Goal: Information Seeking & Learning: Learn about a topic

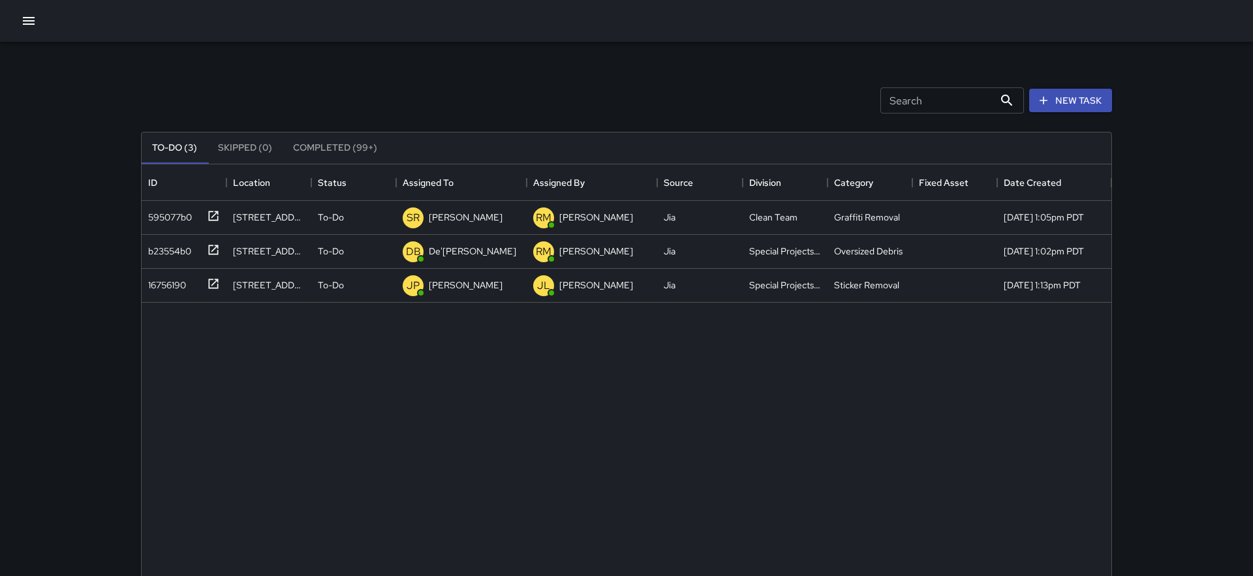
scroll to position [553, 970]
click at [20, 14] on button "button" at bounding box center [29, 21] width 26 height 26
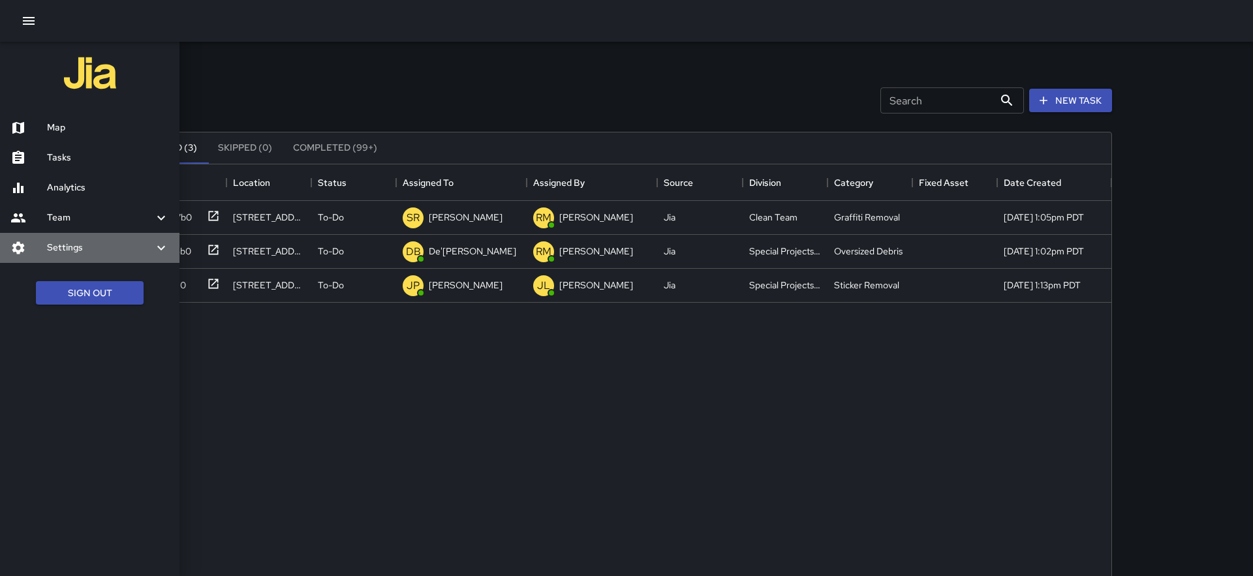
click at [79, 236] on div "Settings" at bounding box center [89, 248] width 179 height 30
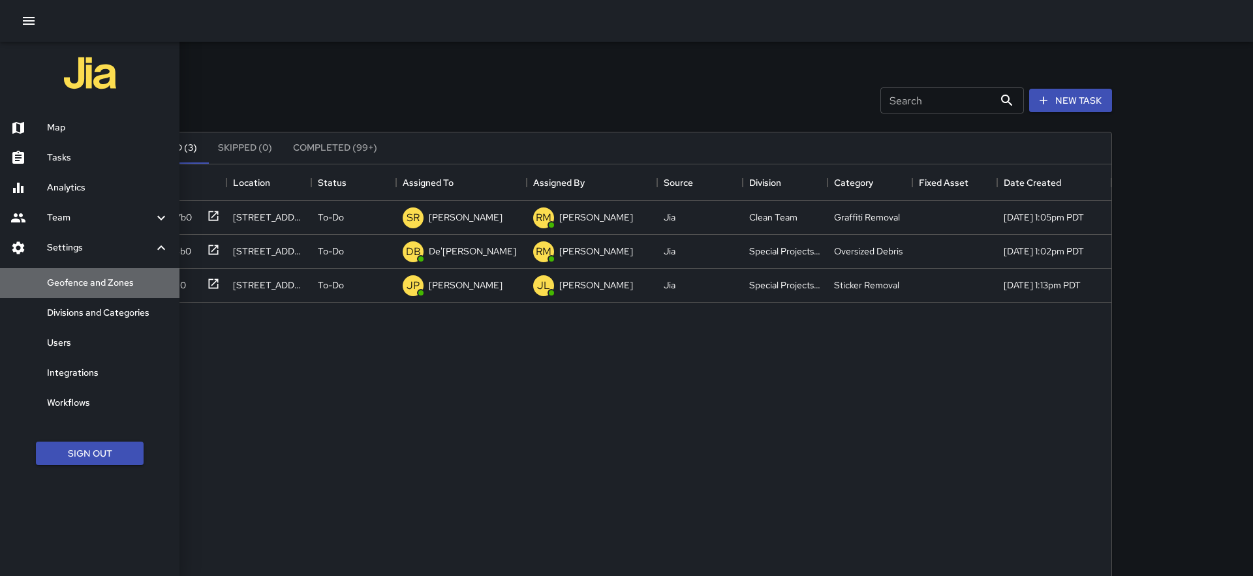
click at [92, 287] on h6 "Geofence and Zones" at bounding box center [108, 283] width 122 height 14
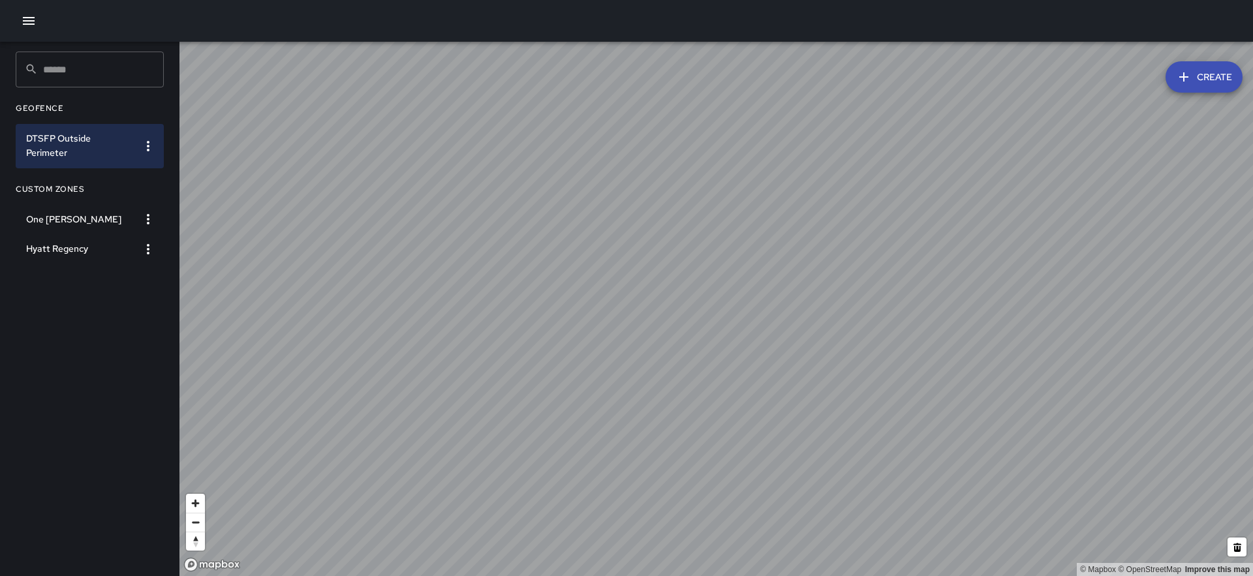
click at [1198, 72] on button "Create" at bounding box center [1204, 76] width 77 height 31
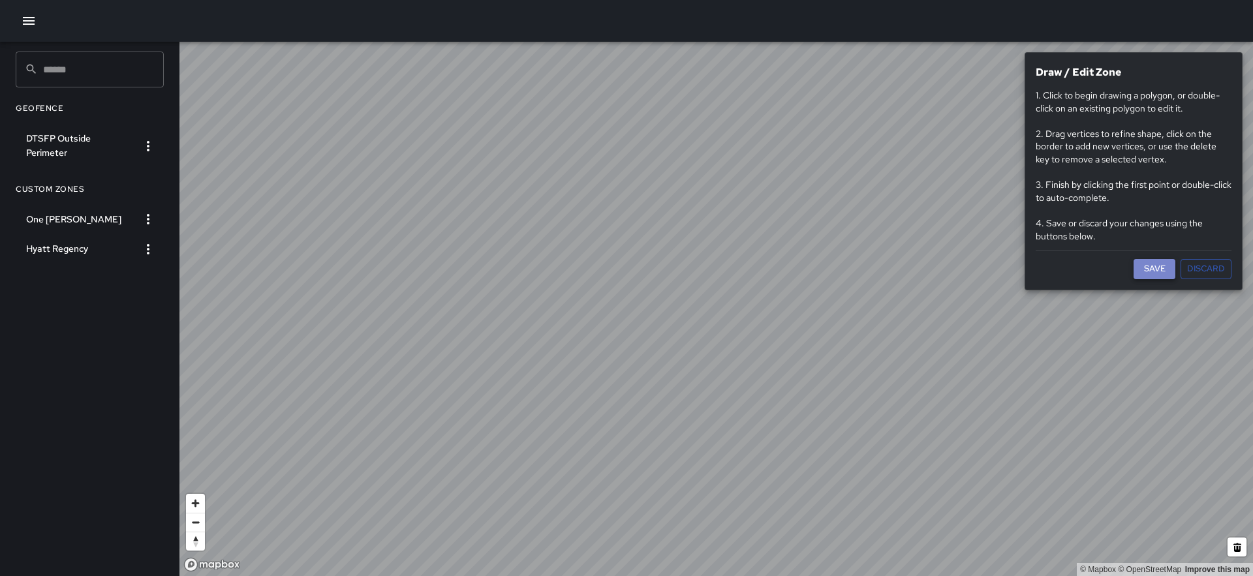
click at [1142, 269] on button "Save" at bounding box center [1155, 269] width 42 height 20
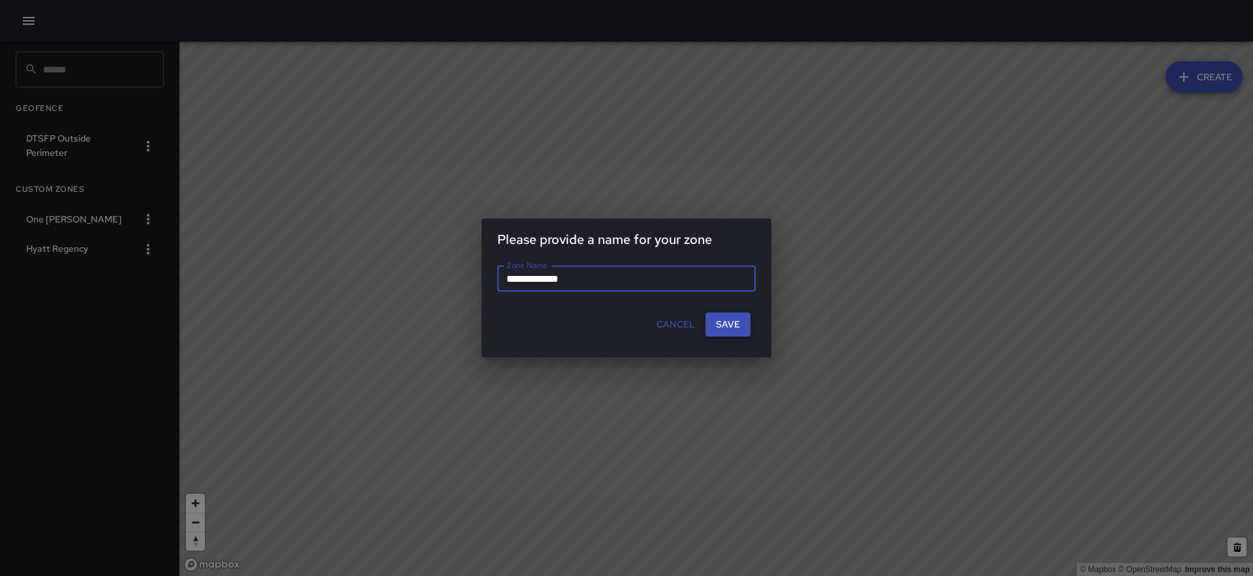
type input "**********"
click at [724, 319] on button "Save" at bounding box center [728, 325] width 45 height 24
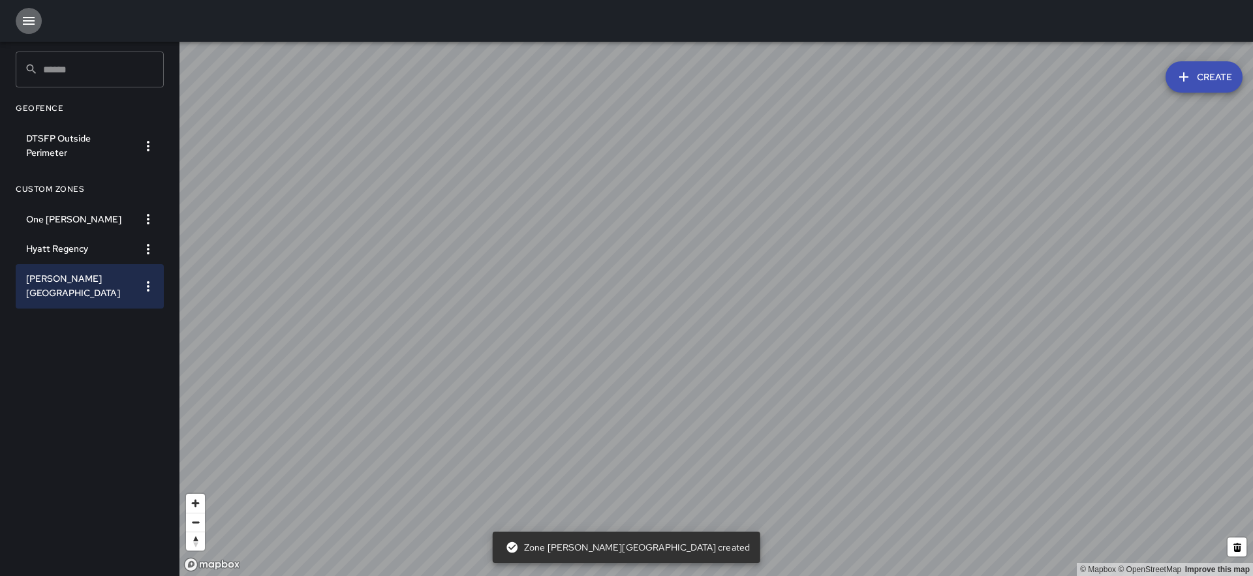
click at [22, 25] on icon "button" at bounding box center [29, 21] width 16 height 16
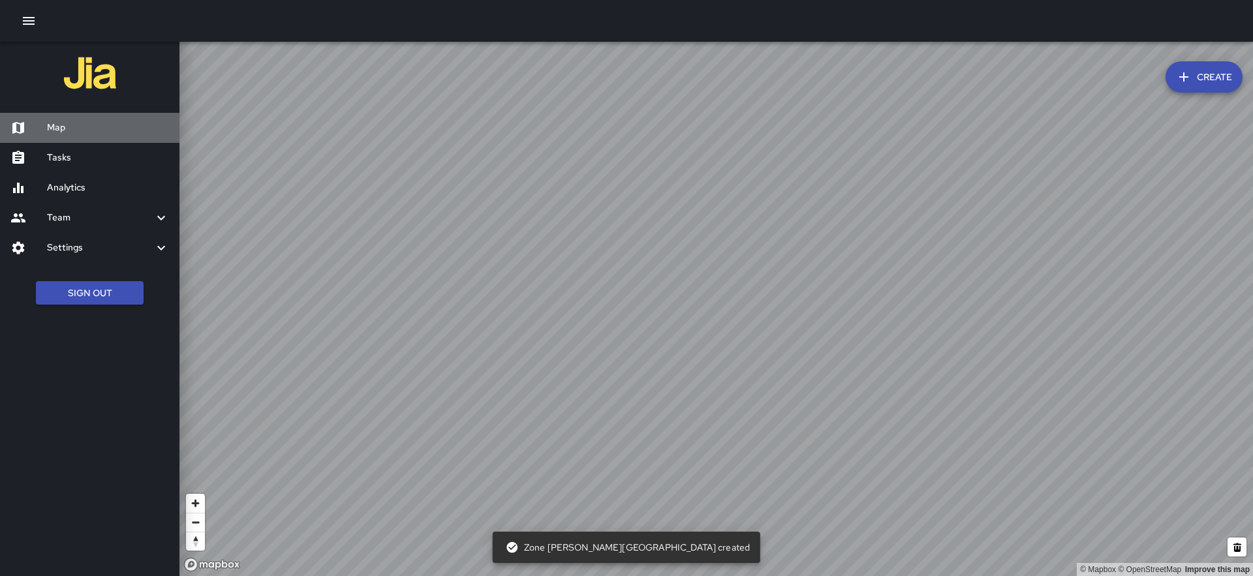
click at [48, 136] on div "Map" at bounding box center [89, 128] width 179 height 30
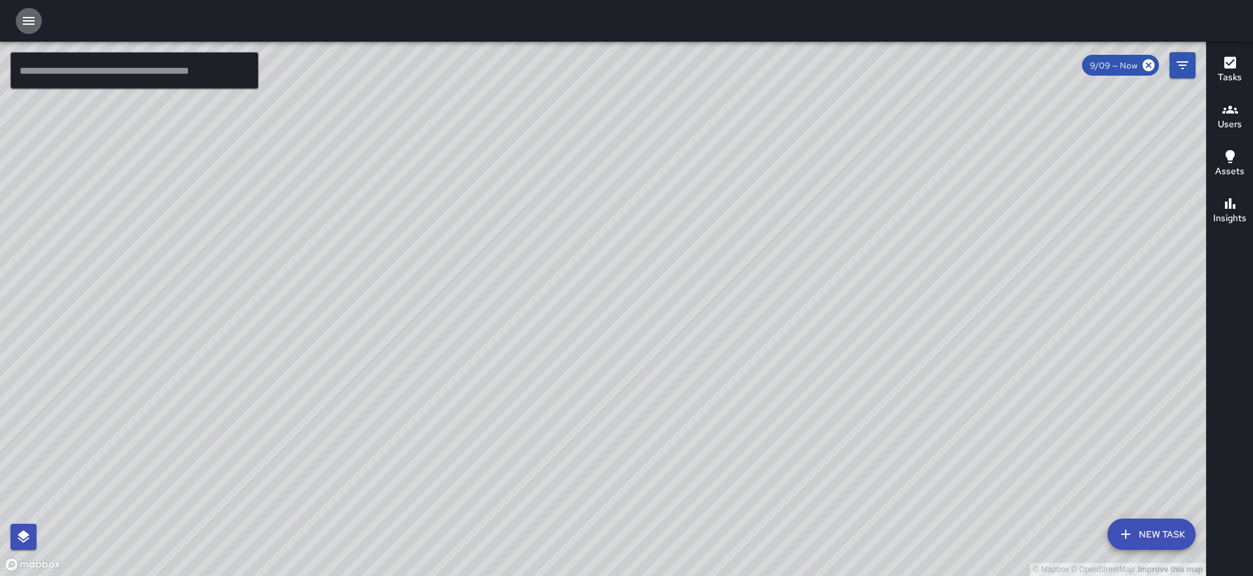
click at [26, 25] on icon "button" at bounding box center [29, 21] width 16 height 16
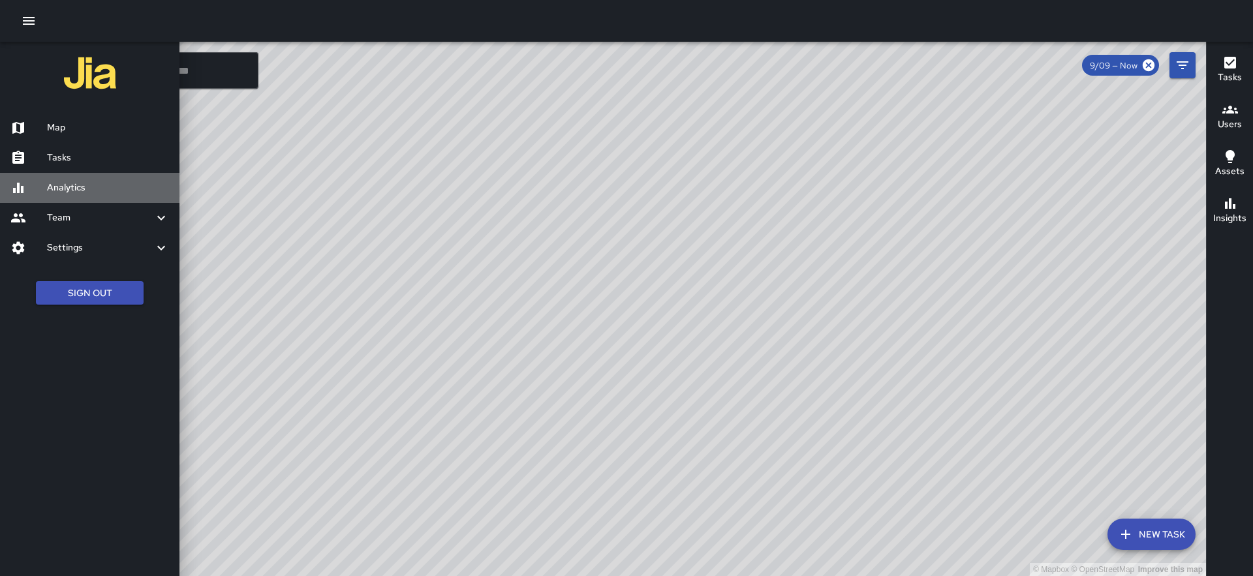
click at [62, 178] on div "Analytics" at bounding box center [89, 188] width 179 height 30
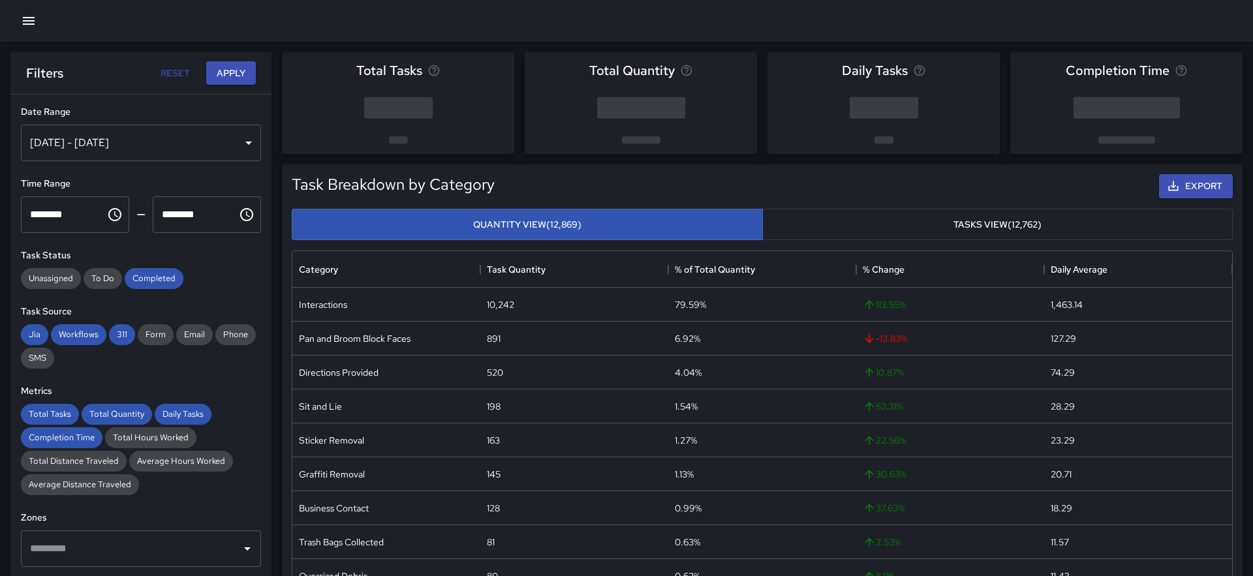
scroll to position [154, 0]
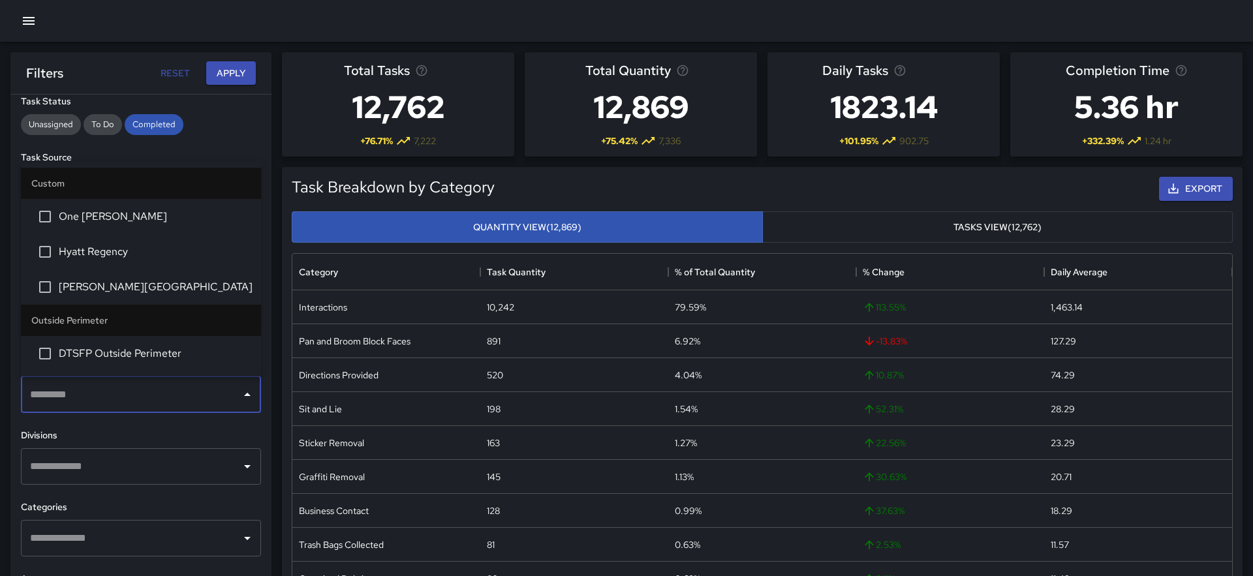
click at [211, 396] on input "text" at bounding box center [131, 394] width 209 height 25
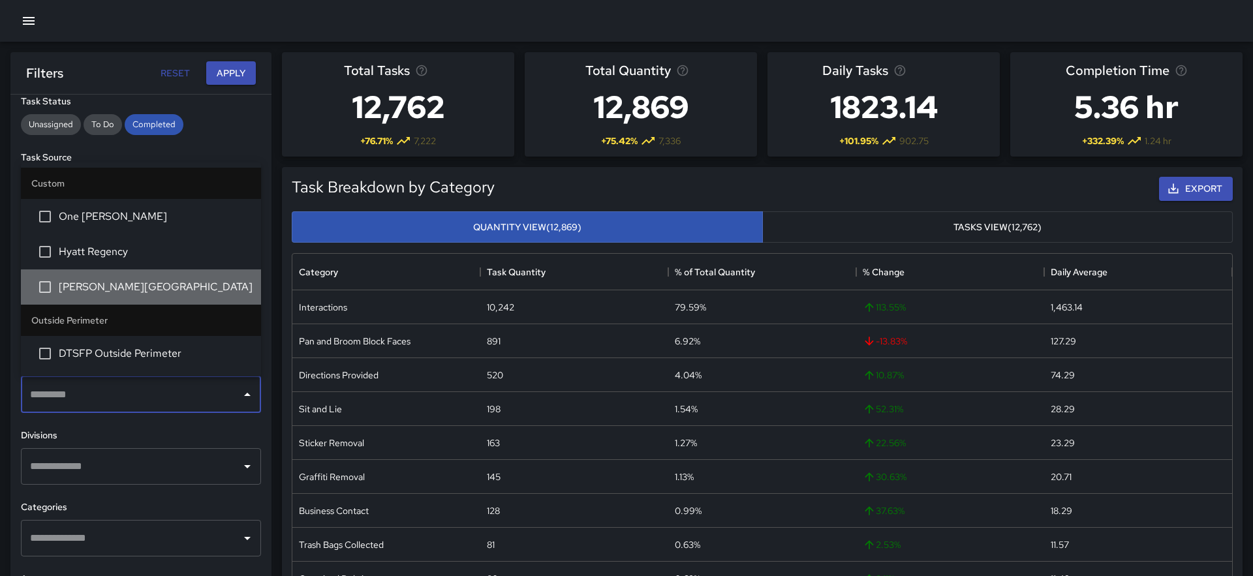
click at [151, 284] on span "[PERSON_NAME][GEOGRAPHIC_DATA]" at bounding box center [155, 287] width 192 height 16
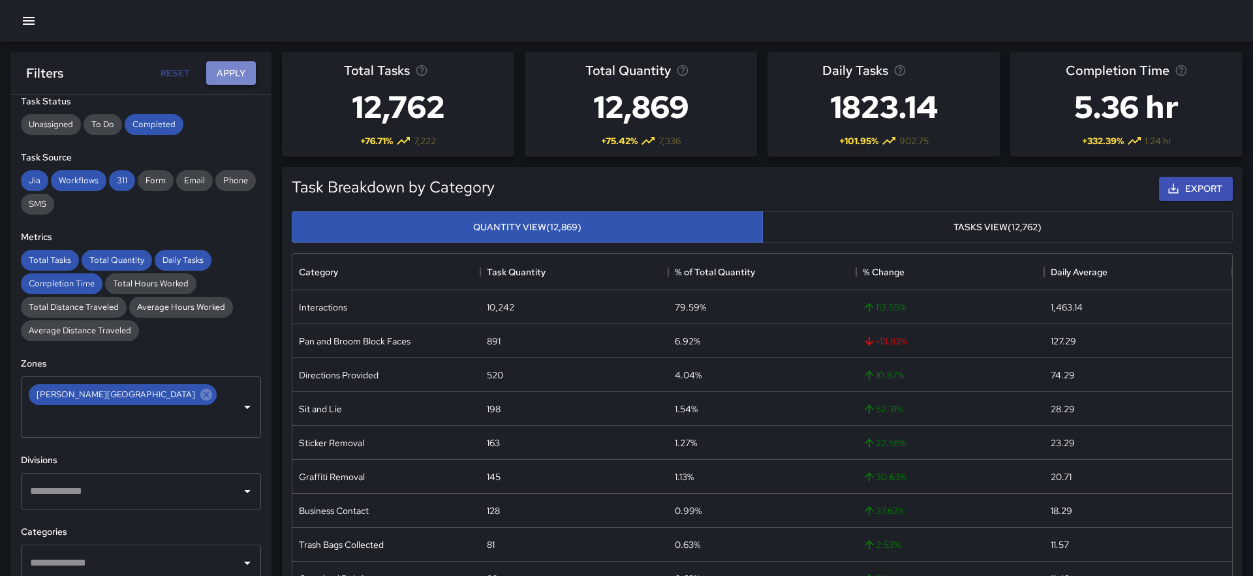
click at [233, 74] on button "Apply" at bounding box center [231, 73] width 50 height 24
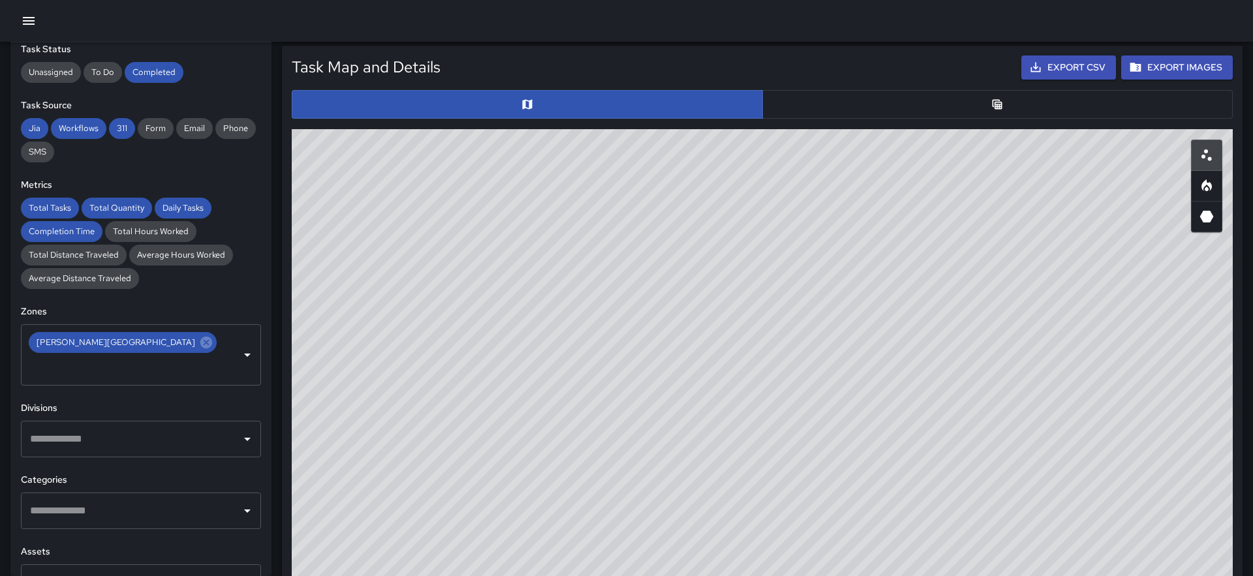
scroll to position [647, 0]
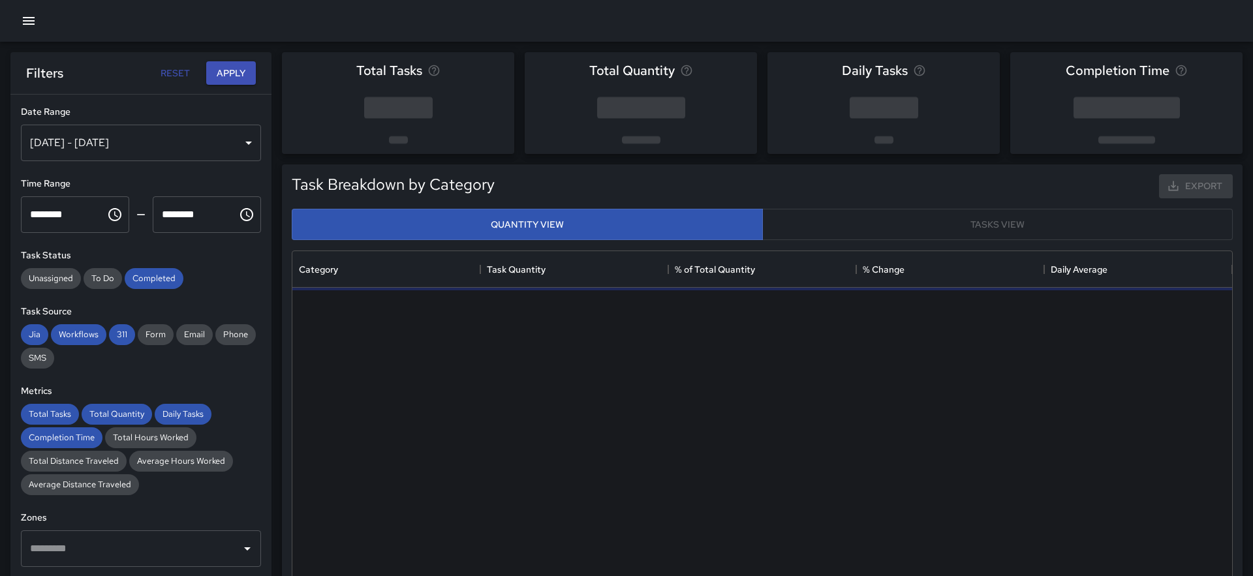
scroll to position [390, 940]
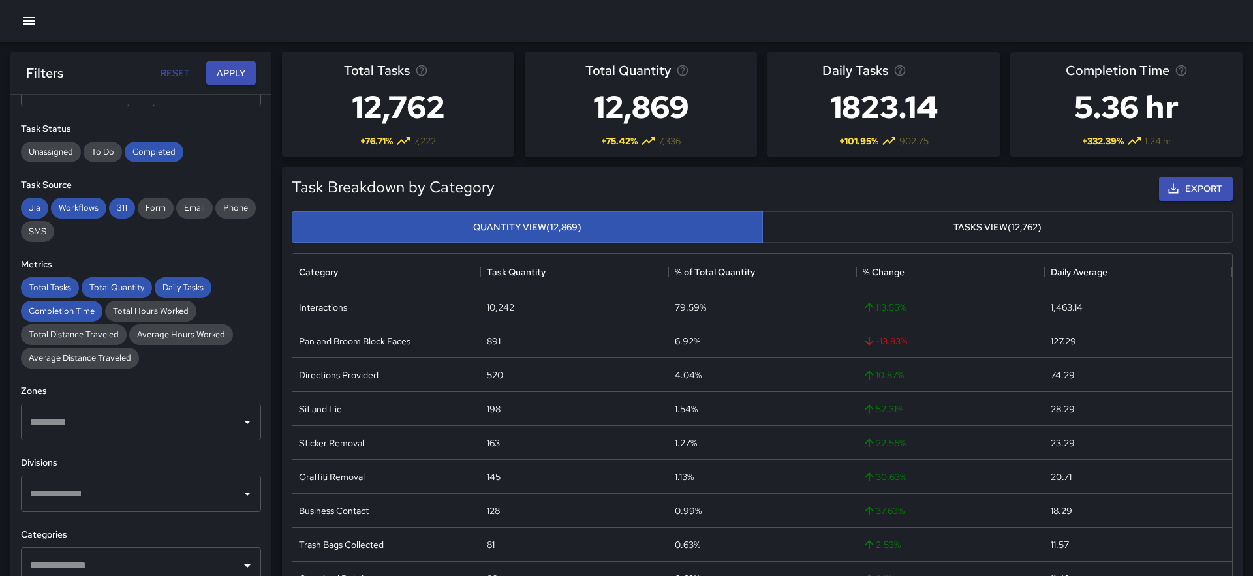
scroll to position [150, 0]
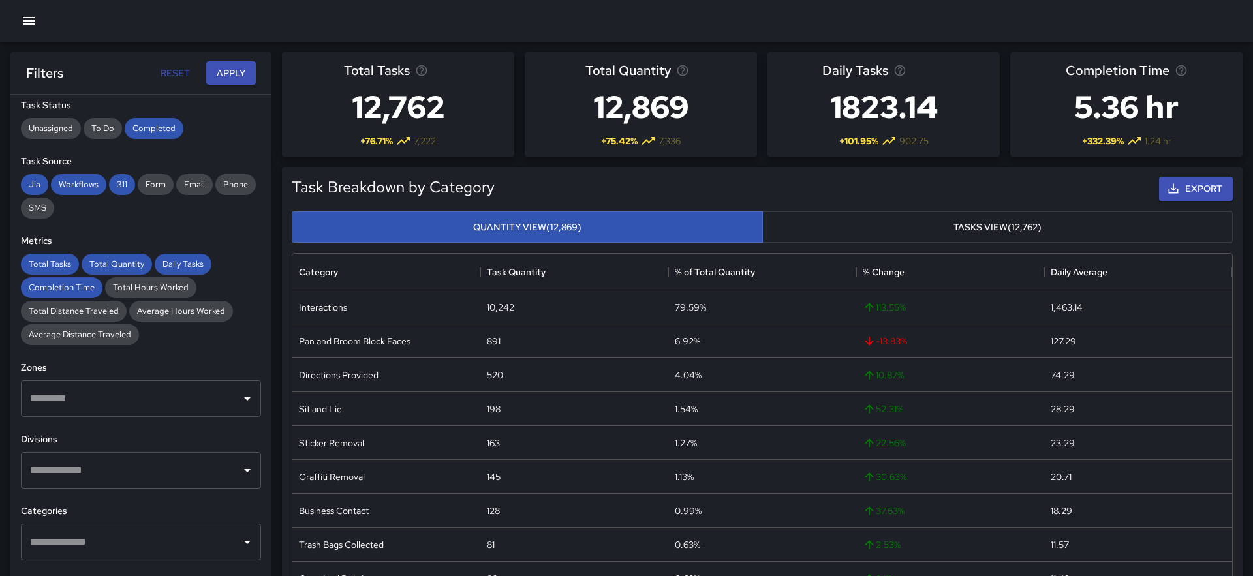
click at [226, 406] on input "text" at bounding box center [131, 398] width 209 height 25
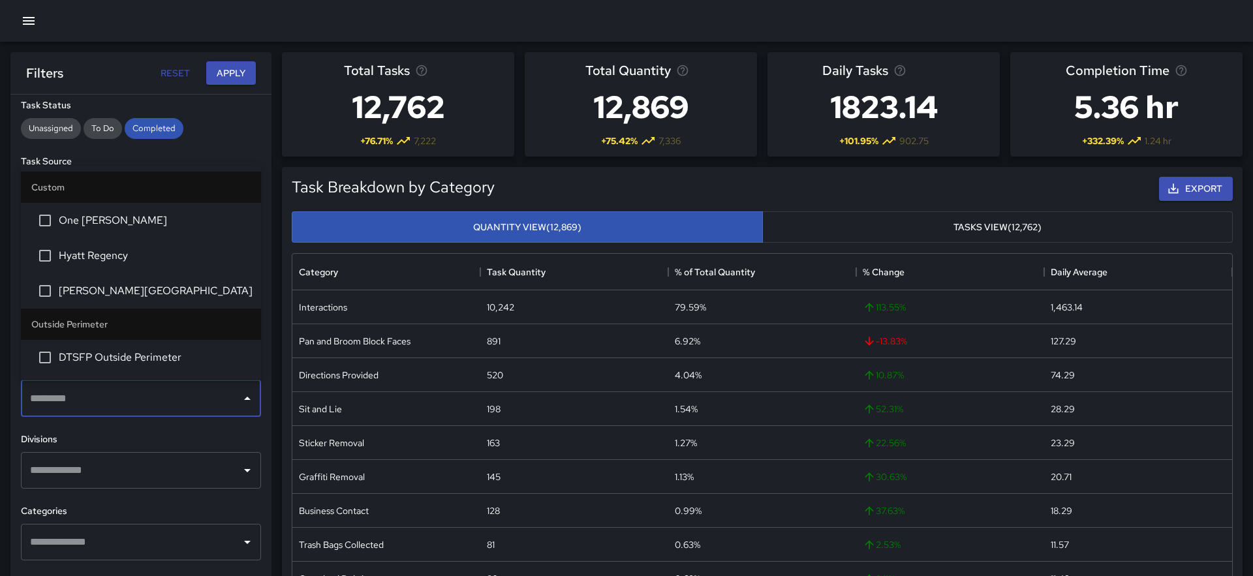
click at [129, 290] on span "Rincon Center" at bounding box center [155, 291] width 192 height 16
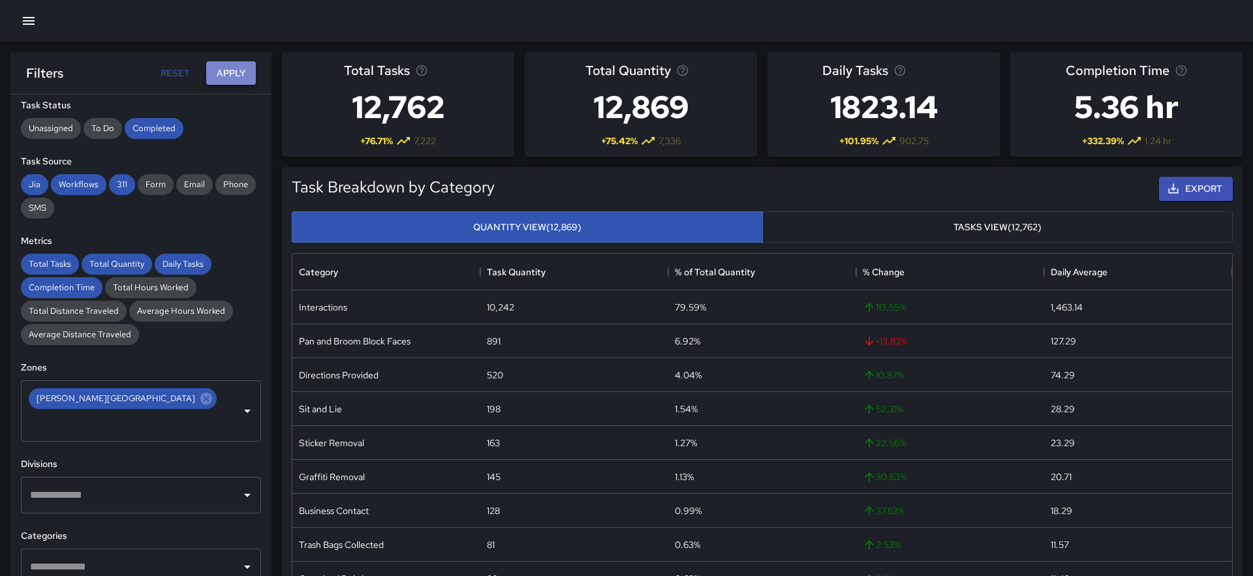
click at [227, 74] on button "Apply" at bounding box center [231, 73] width 50 height 24
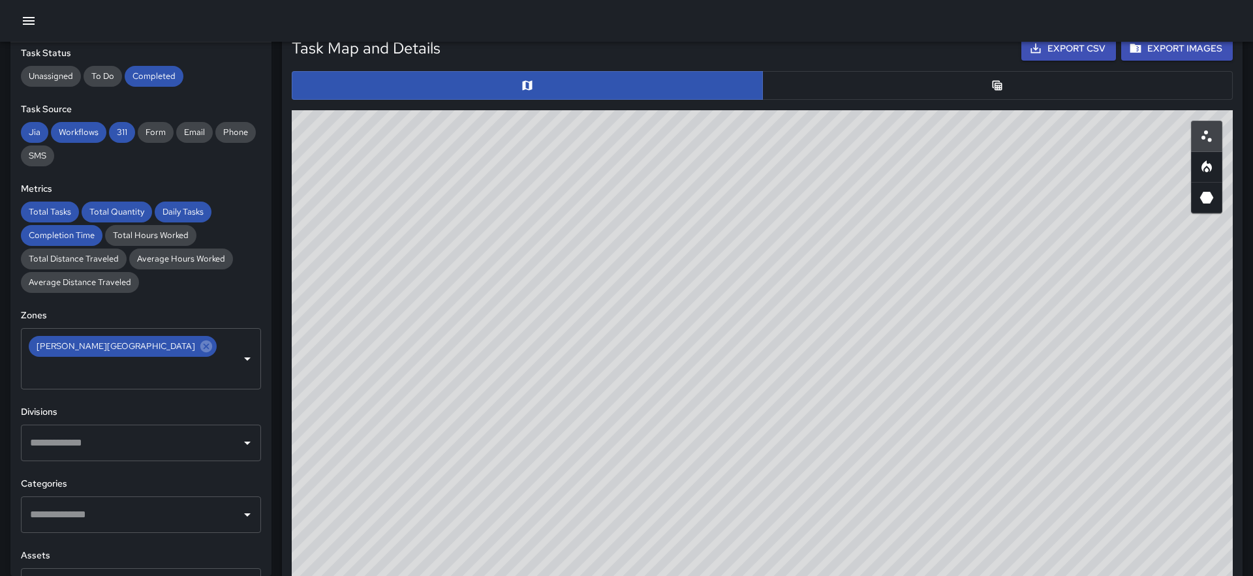
scroll to position [644, 0]
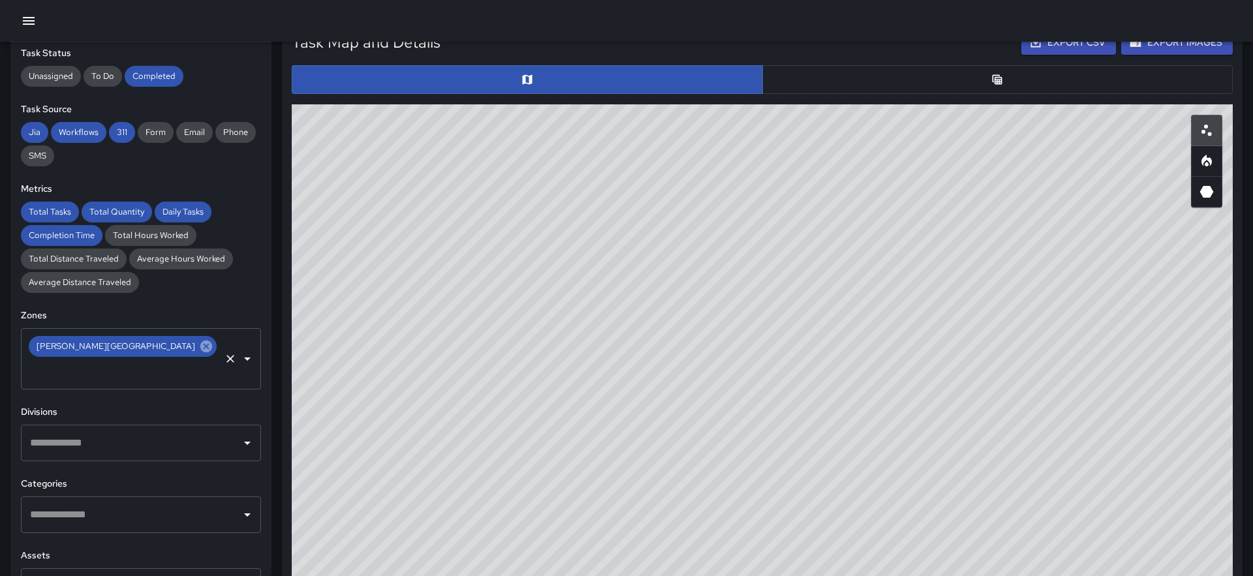
click at [199, 344] on icon at bounding box center [206, 346] width 14 height 14
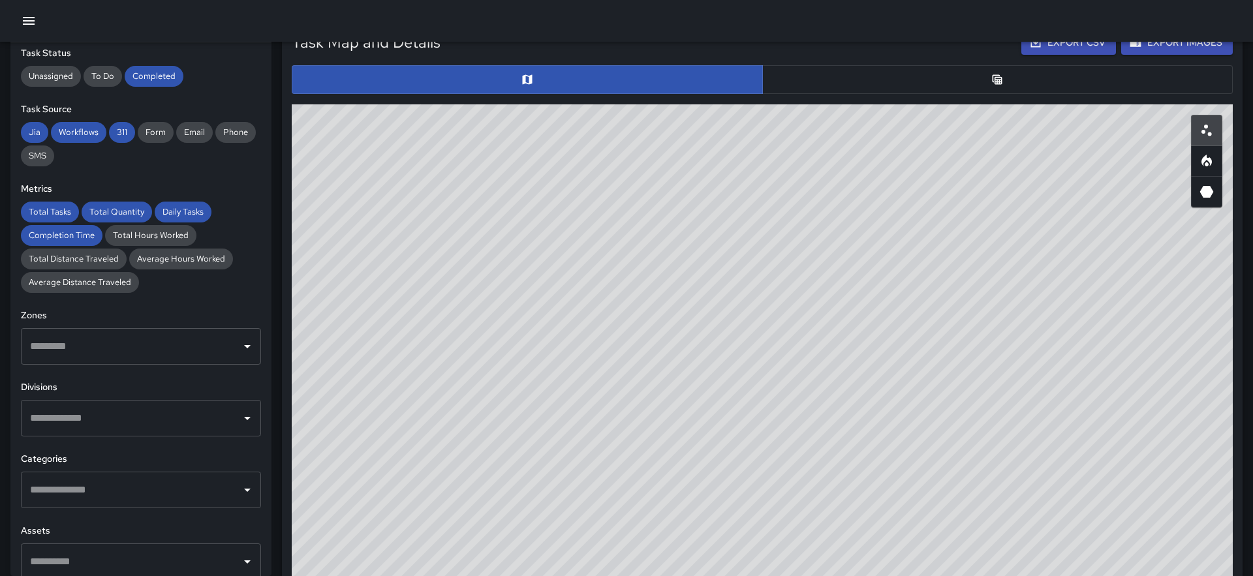
scroll to position [0, 0]
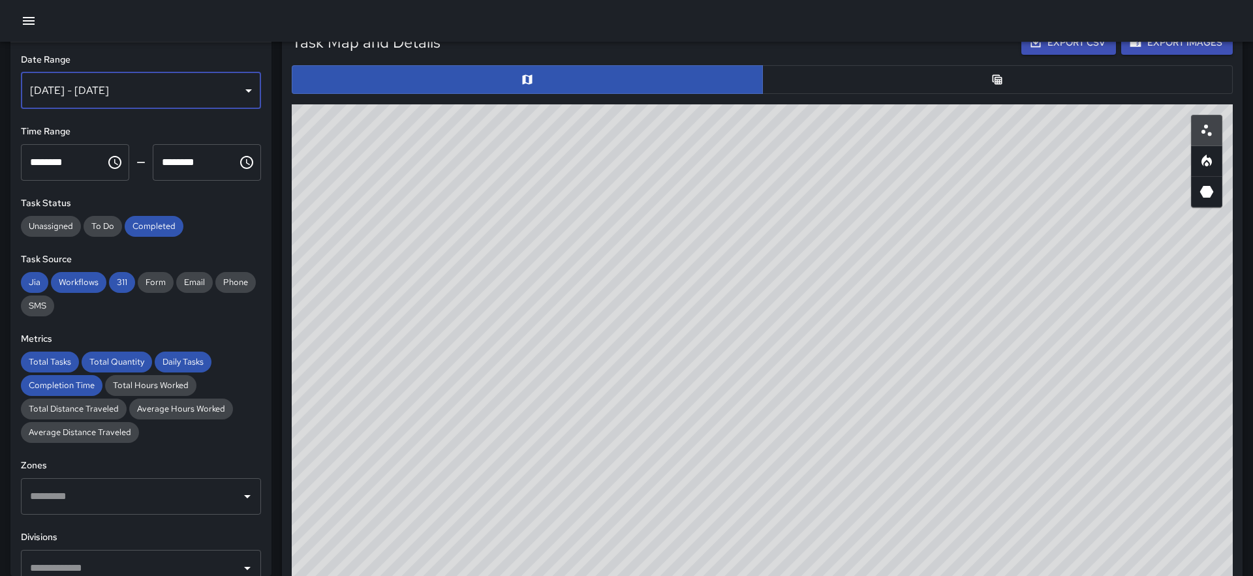
click at [225, 82] on div "[DATE] - [DATE]" at bounding box center [141, 90] width 240 height 37
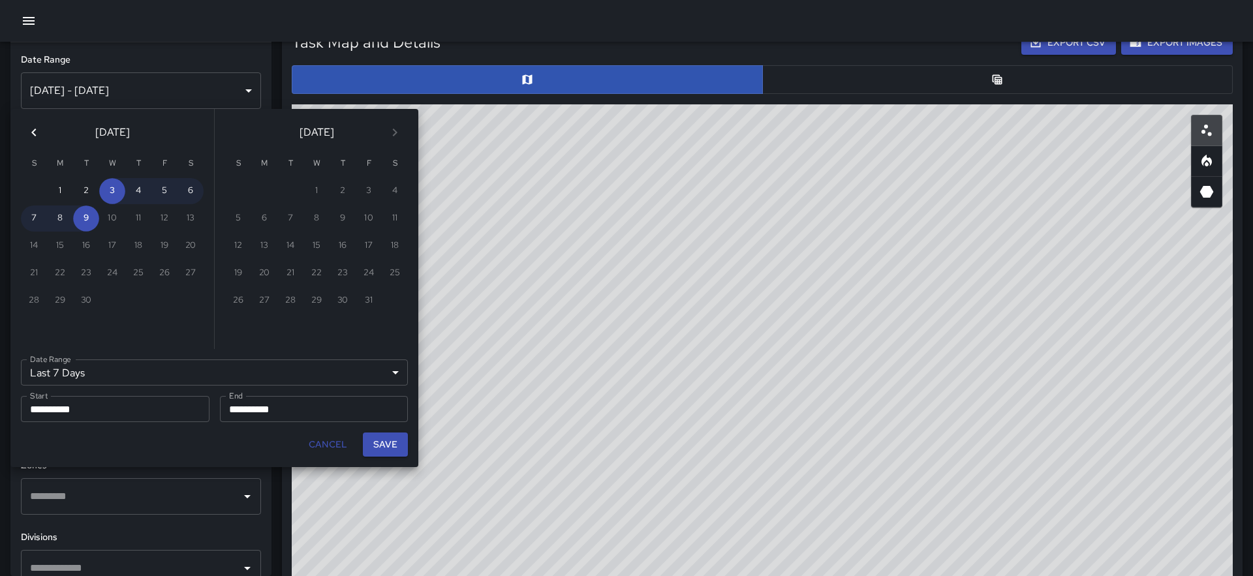
click at [38, 136] on icon "Previous month" at bounding box center [34, 133] width 16 height 16
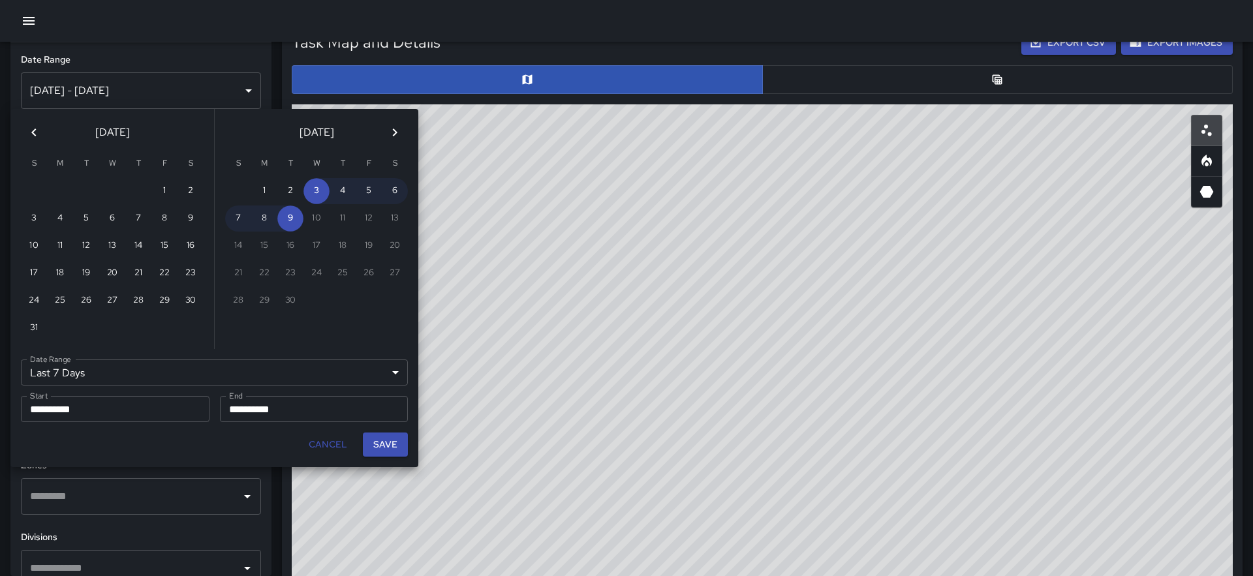
click at [33, 129] on icon "Previous month" at bounding box center [34, 133] width 16 height 16
click at [112, 215] on button "9" at bounding box center [112, 219] width 26 height 26
type input "******"
type input "**********"
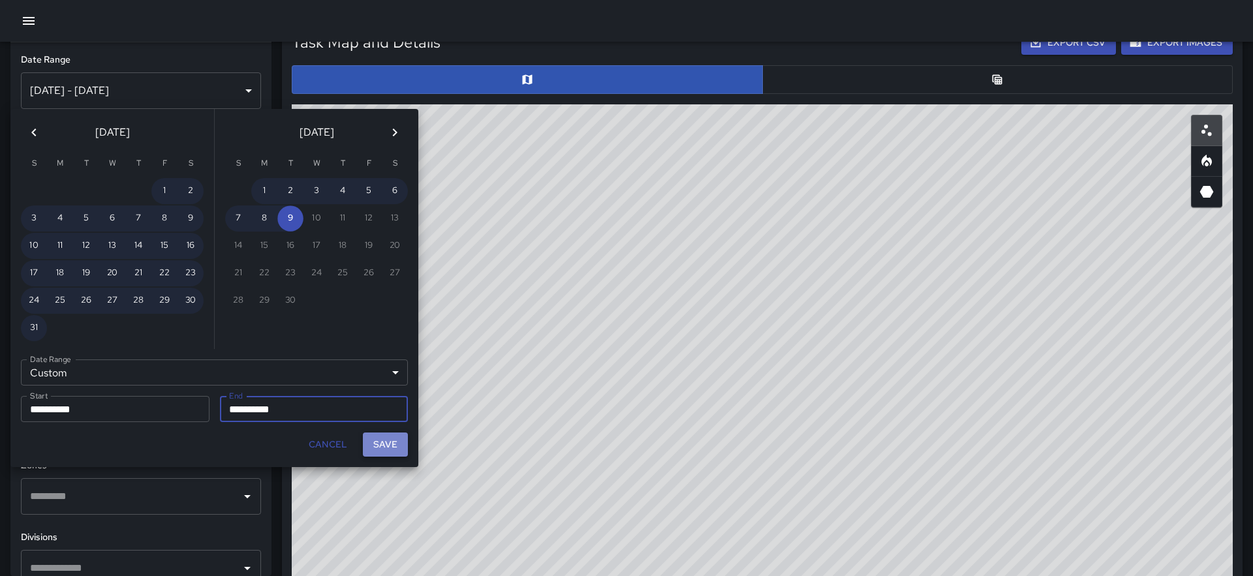
click at [389, 448] on button "Save" at bounding box center [385, 445] width 45 height 24
type input "**********"
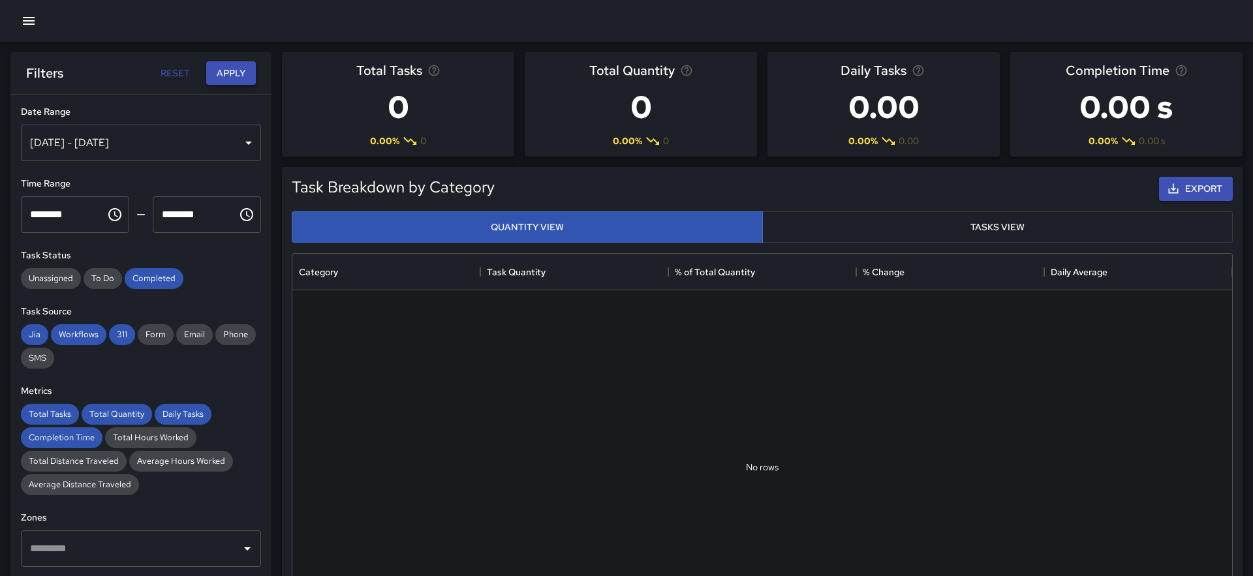
click at [237, 79] on button "Apply" at bounding box center [231, 73] width 50 height 24
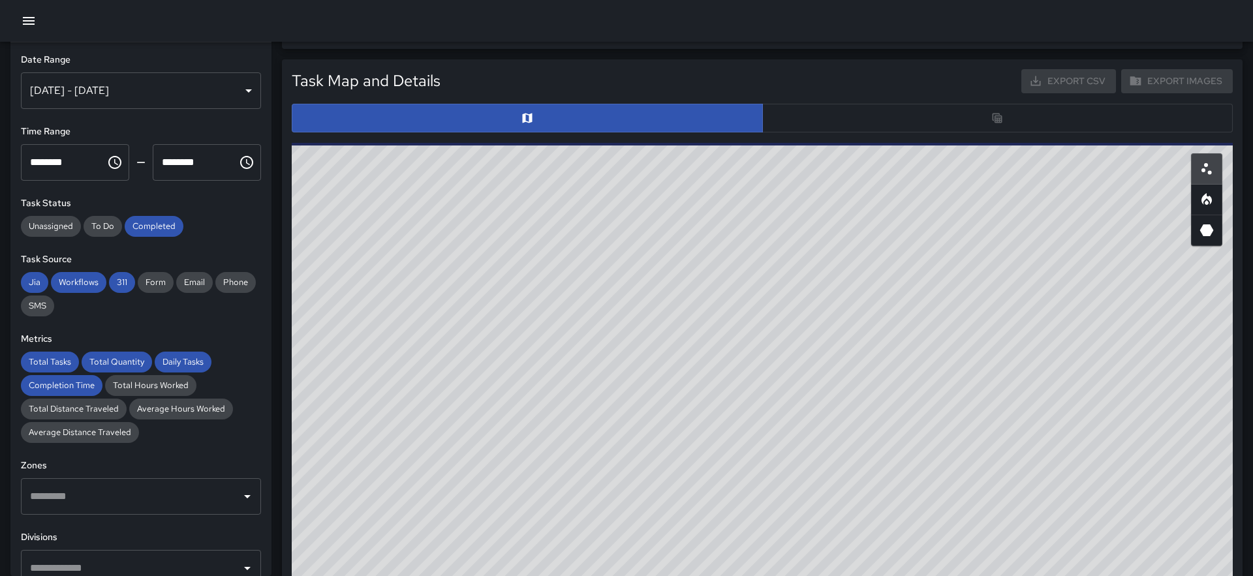
scroll to position [676, 0]
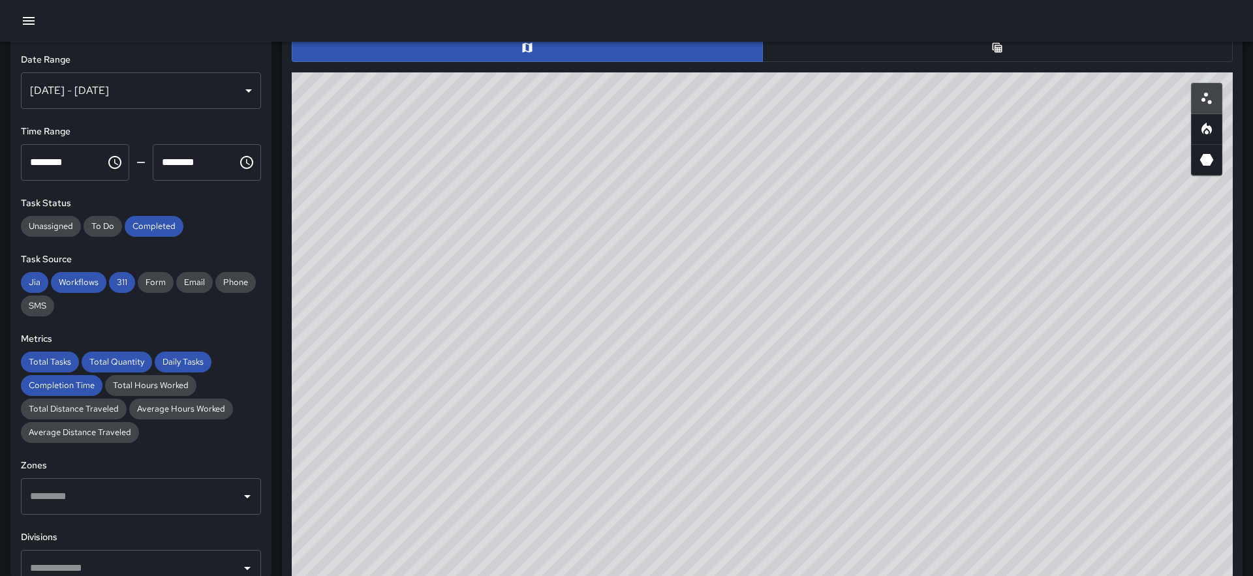
drag, startPoint x: 805, startPoint y: 335, endPoint x: 735, endPoint y: 390, distance: 88.8
click at [735, 390] on div "© Mapbox © OpenStreetMap Improve this map" at bounding box center [762, 333] width 941 height 522
click at [608, 340] on div "© Mapbox © OpenStreetMap Improve this map" at bounding box center [762, 333] width 941 height 522
click at [636, 297] on div "© Mapbox © OpenStreetMap Improve this map" at bounding box center [762, 333] width 941 height 522
click at [1211, 163] on icon "3D Heatmap" at bounding box center [1207, 160] width 14 height 12
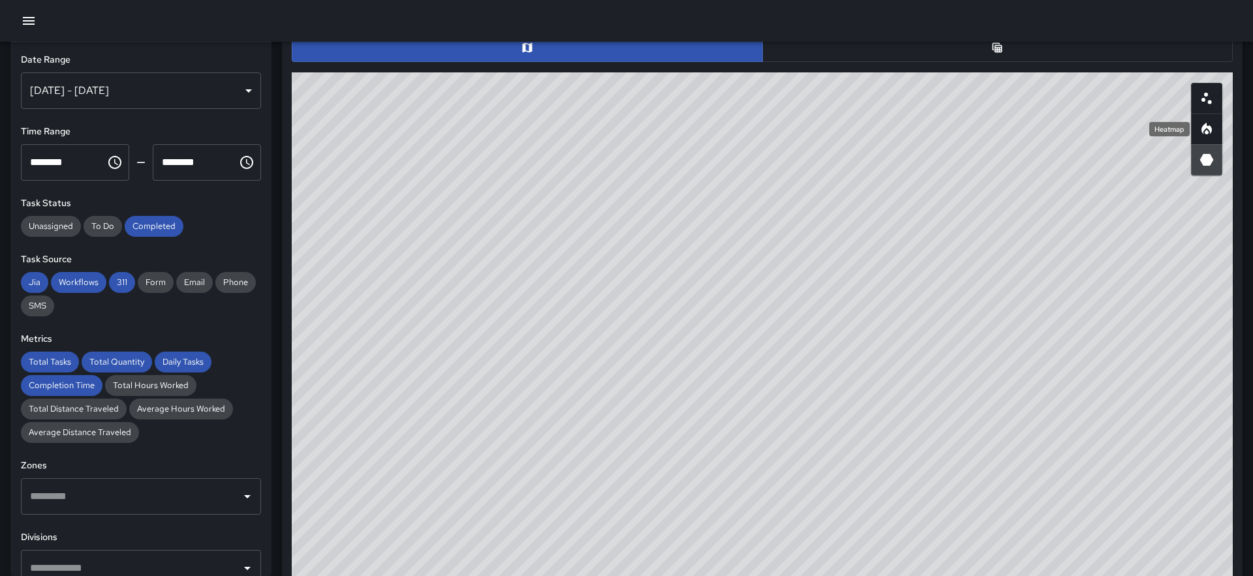
click at [1204, 130] on icon "Heatmap" at bounding box center [1207, 129] width 16 height 16
click at [1205, 159] on icon "3D Heatmap" at bounding box center [1207, 160] width 14 height 12
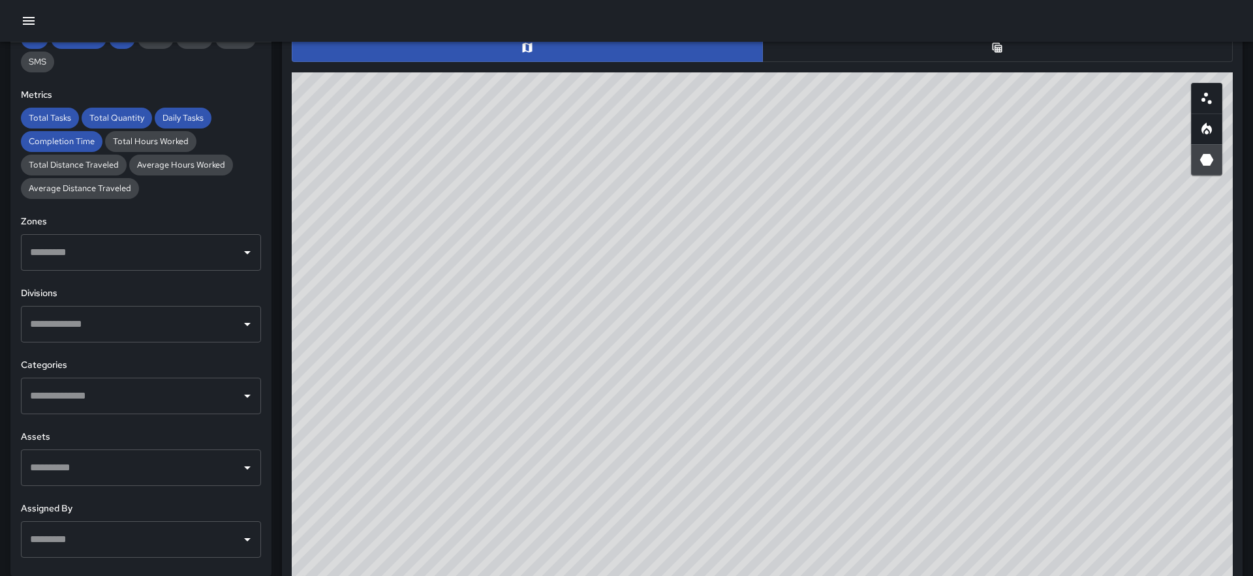
scroll to position [247, 0]
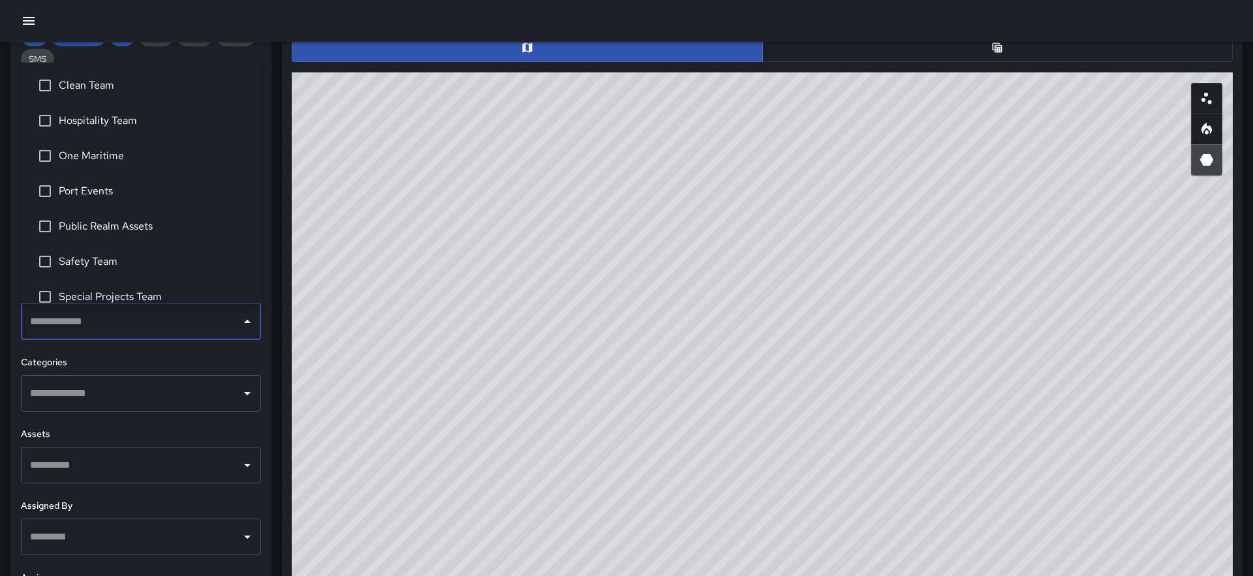
click at [138, 322] on input "text" at bounding box center [131, 321] width 209 height 25
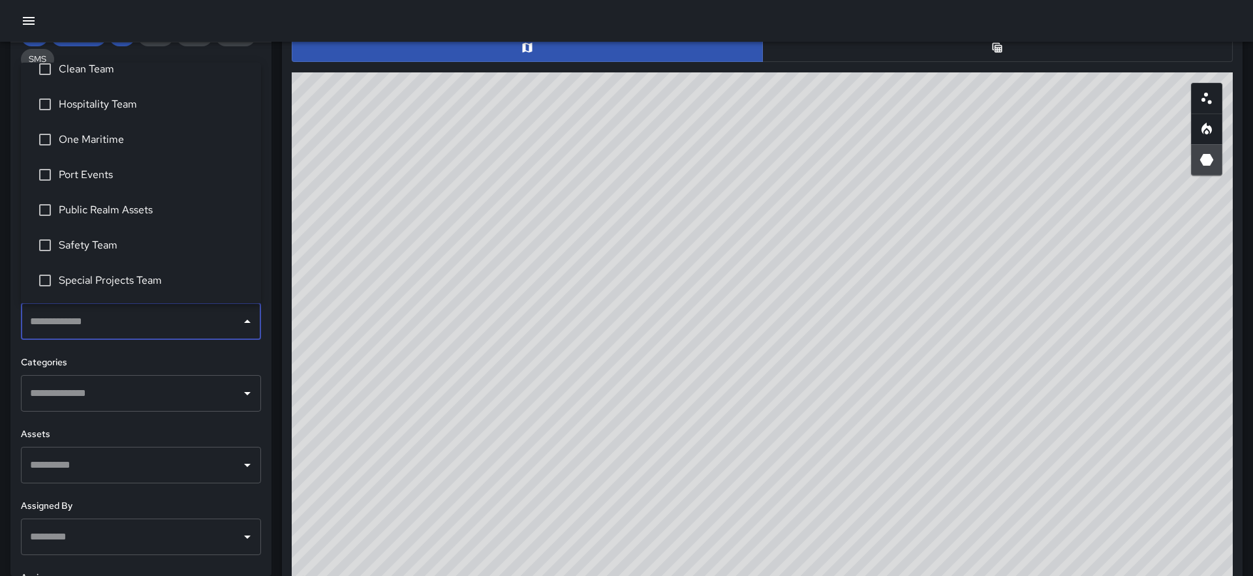
scroll to position [0, 0]
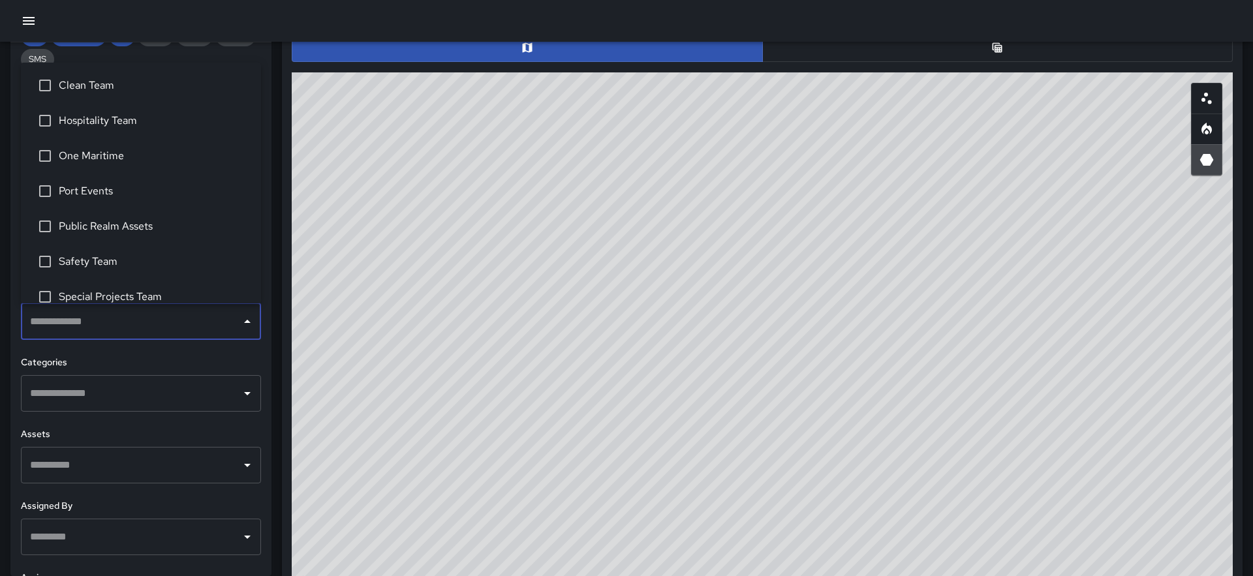
click at [108, 93] on span "Clean Team" at bounding box center [155, 86] width 192 height 16
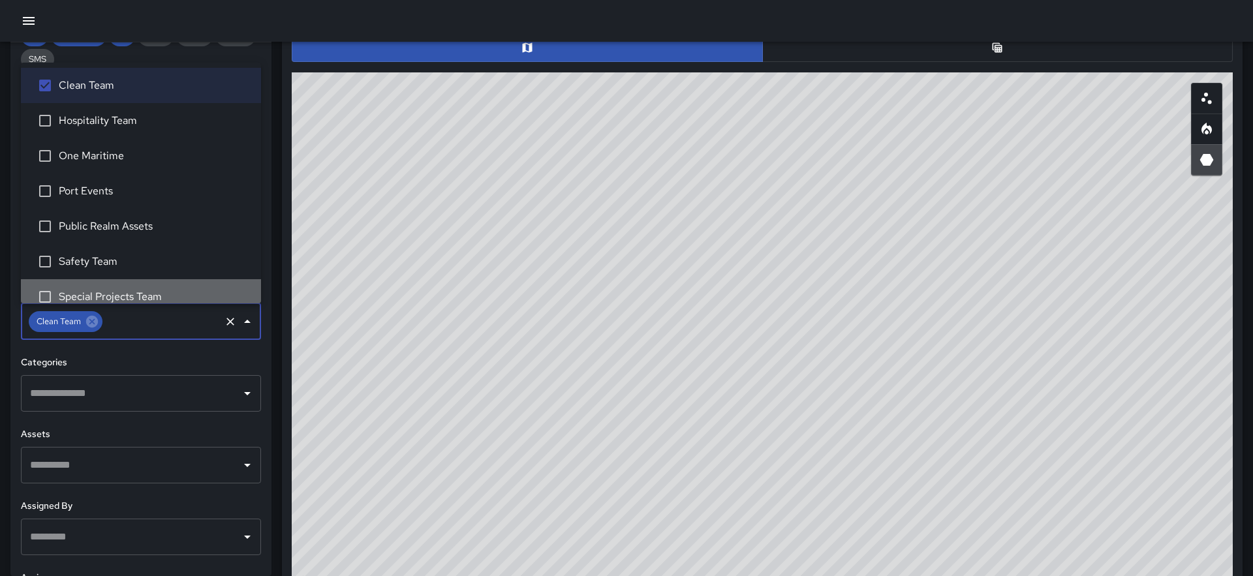
click at [125, 289] on span "Special Projects Team" at bounding box center [155, 297] width 192 height 16
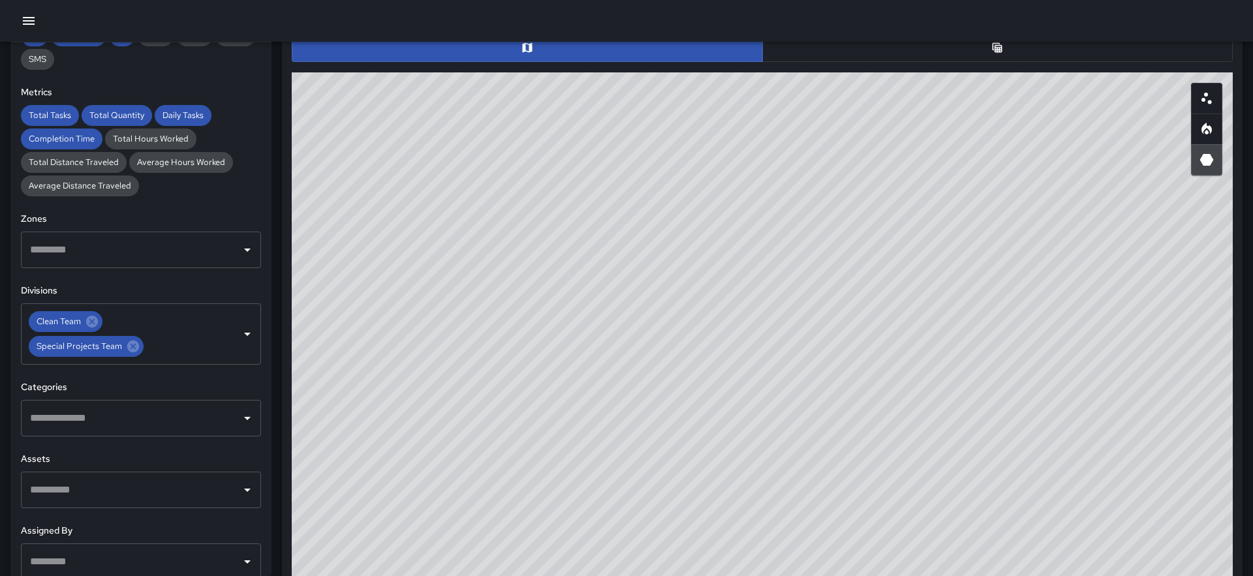
click at [200, 381] on h6 "Categories" at bounding box center [141, 388] width 240 height 14
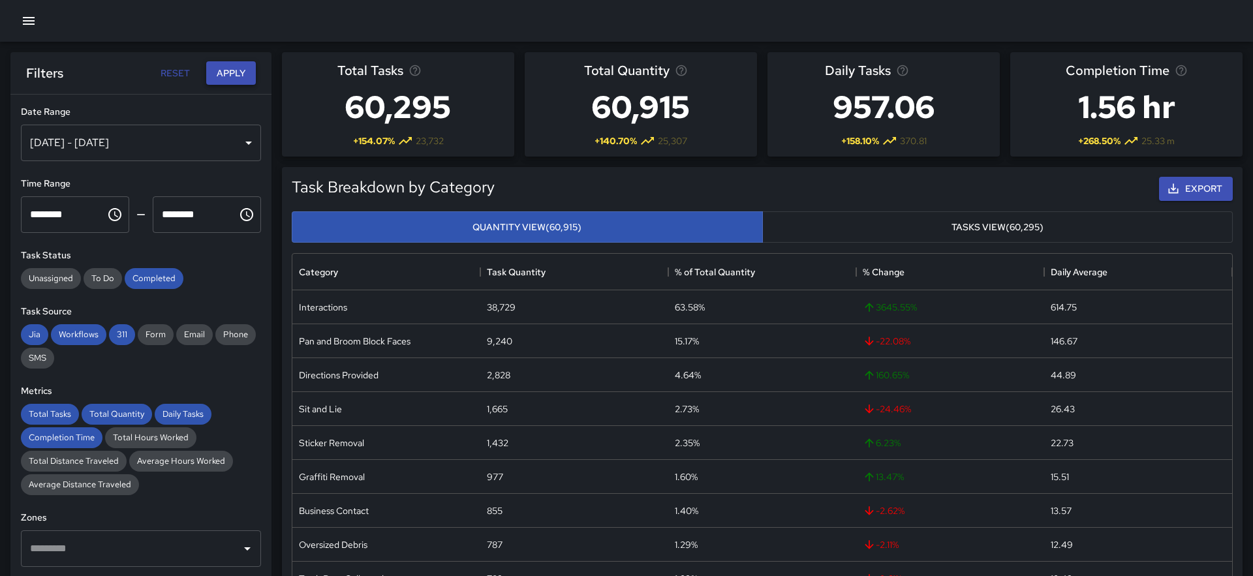
click at [240, 69] on button "Apply" at bounding box center [231, 73] width 50 height 24
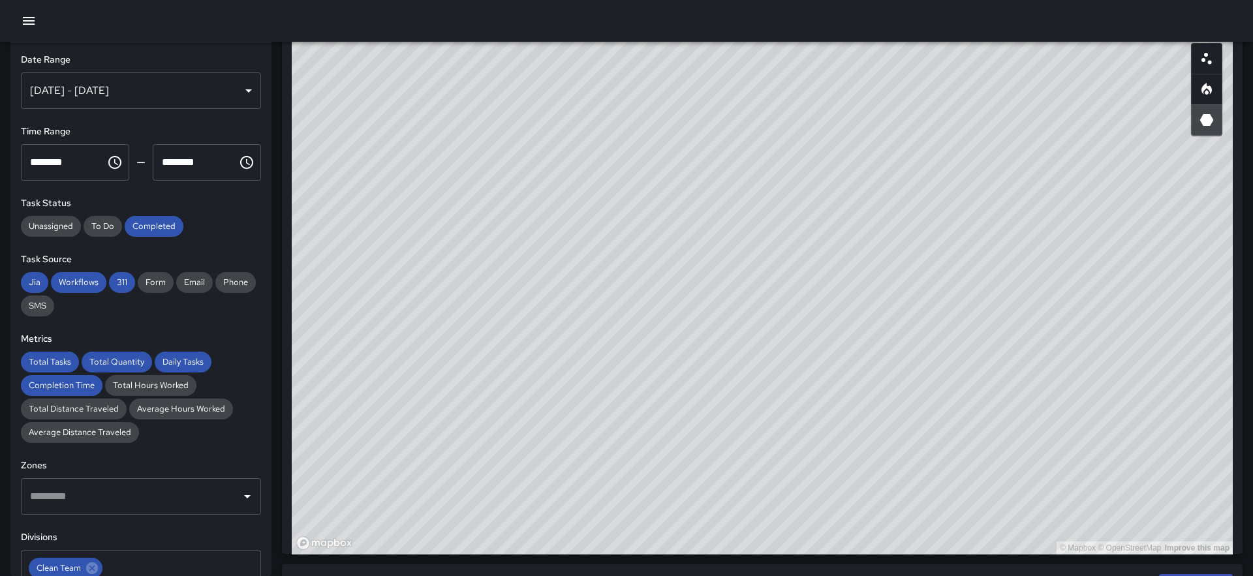
scroll to position [711, 0]
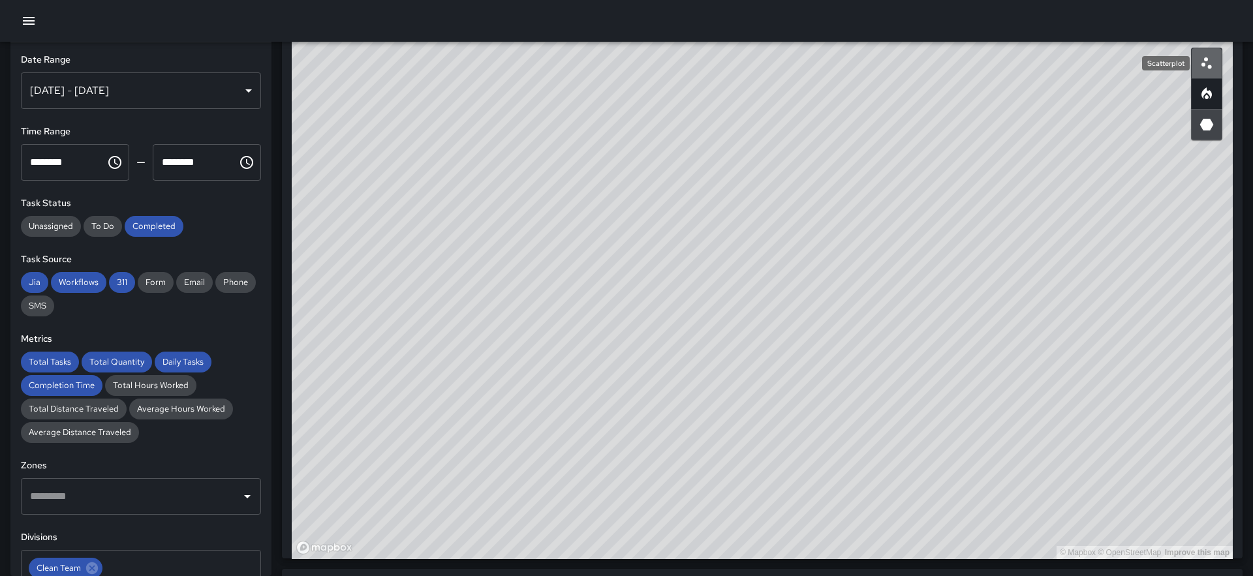
click at [1206, 64] on icon "Scatterplot" at bounding box center [1207, 63] width 16 height 16
type button "scatterplot"
click at [1202, 129] on icon "3D Heatmap" at bounding box center [1207, 125] width 16 height 16
click at [1201, 95] on icon "Heatmap" at bounding box center [1207, 94] width 16 height 16
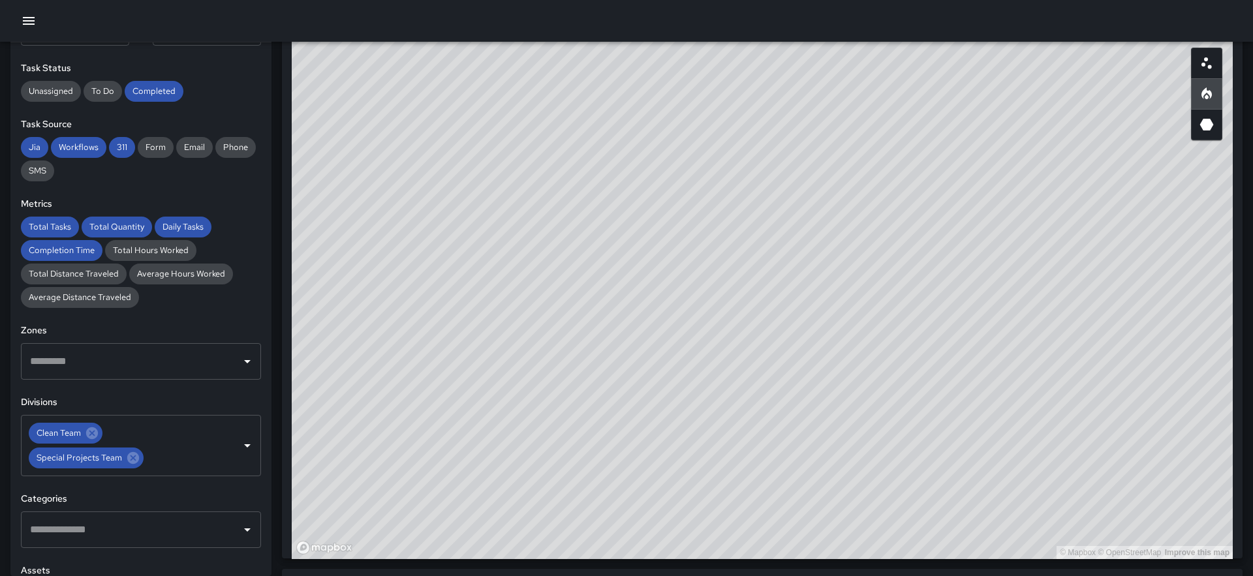
scroll to position [147, 0]
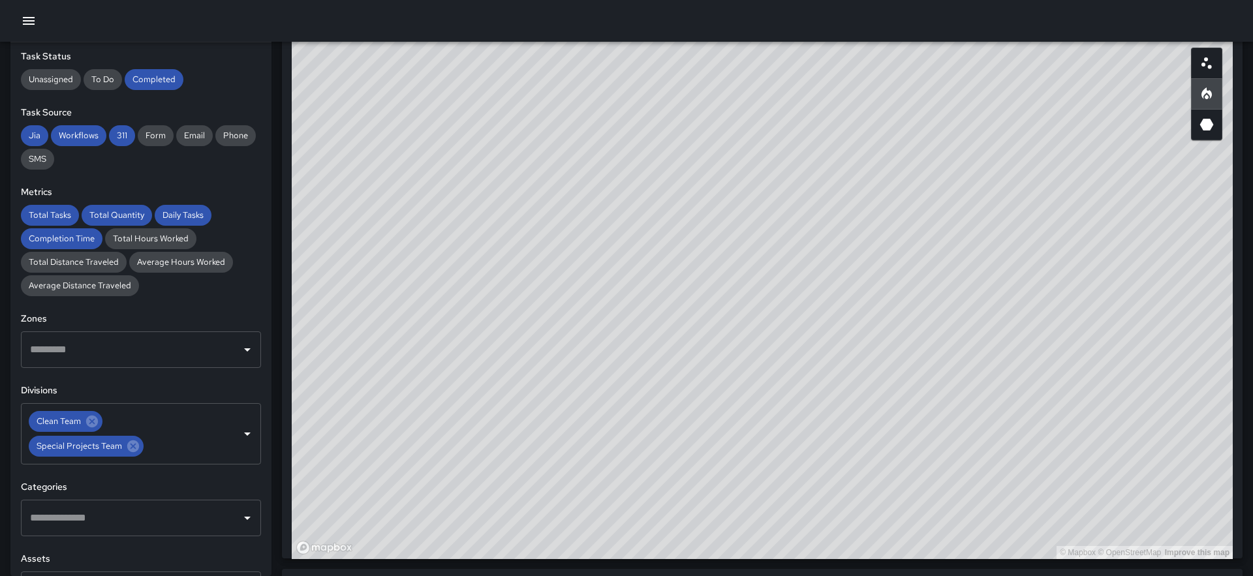
click at [111, 351] on input "text" at bounding box center [131, 349] width 209 height 25
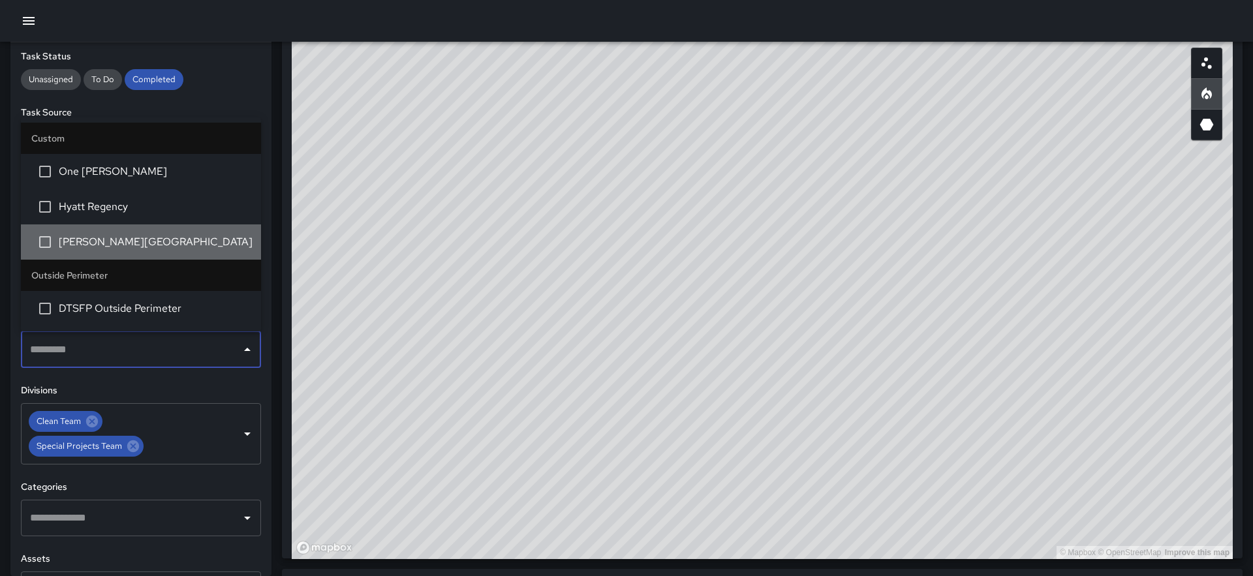
click at [105, 234] on span "[PERSON_NAME][GEOGRAPHIC_DATA]" at bounding box center [155, 242] width 192 height 16
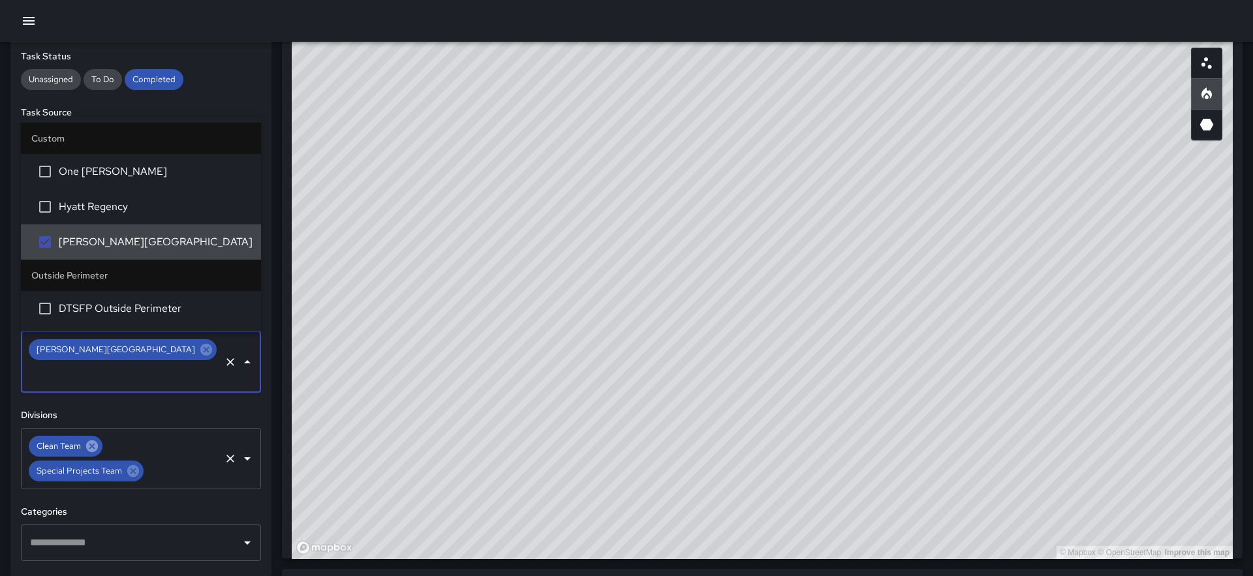
click at [87, 441] on icon at bounding box center [92, 447] width 12 height 12
click at [130, 439] on icon at bounding box center [133, 446] width 14 height 14
click at [137, 382] on div "**********" at bounding box center [140, 309] width 261 height 534
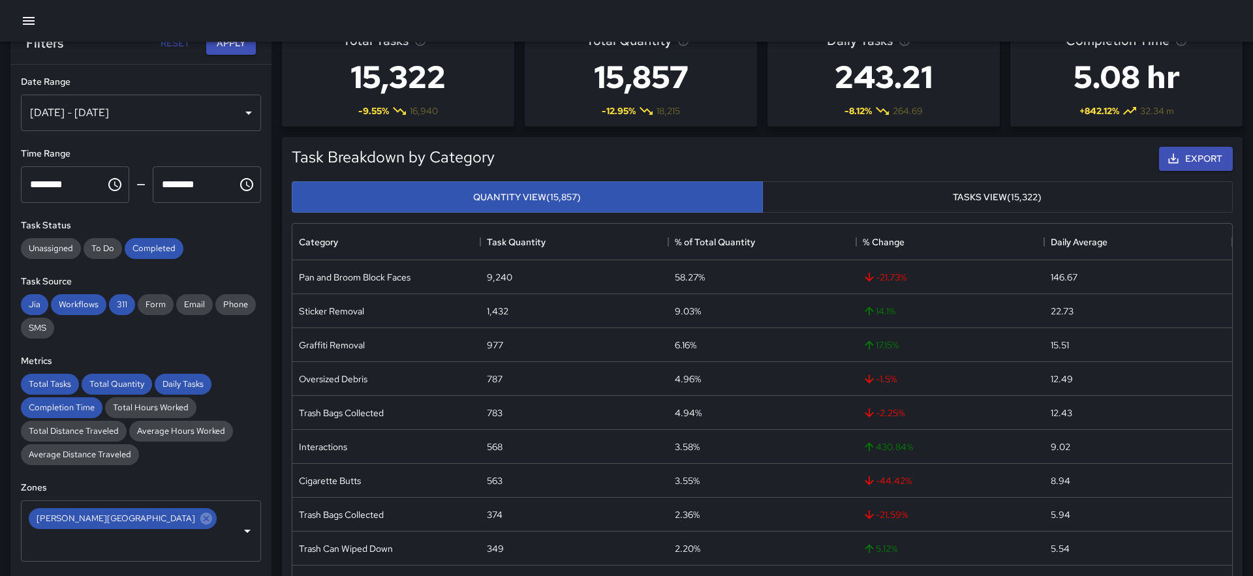
scroll to position [0, 0]
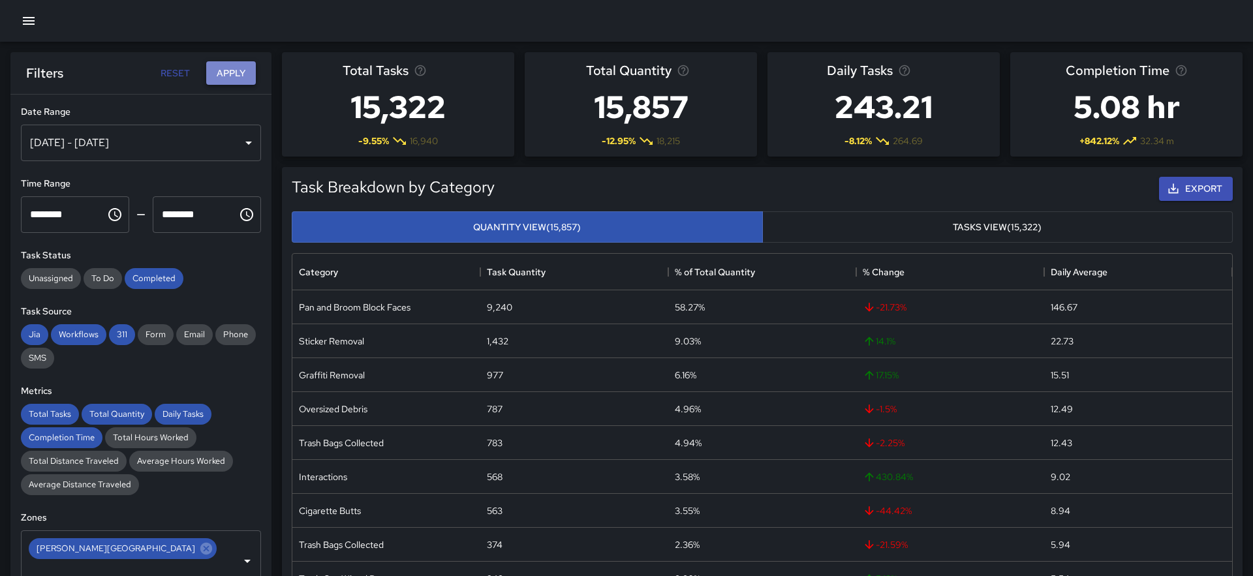
click at [241, 74] on button "Apply" at bounding box center [231, 73] width 50 height 24
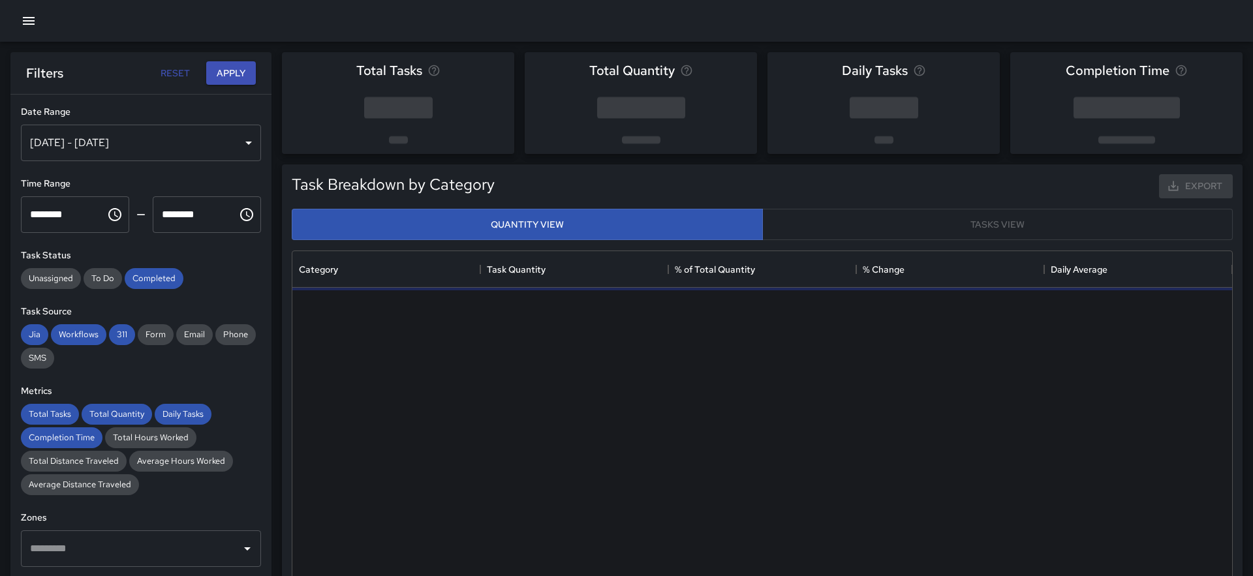
click at [131, 144] on div "[DATE] - [DATE]" at bounding box center [141, 143] width 240 height 37
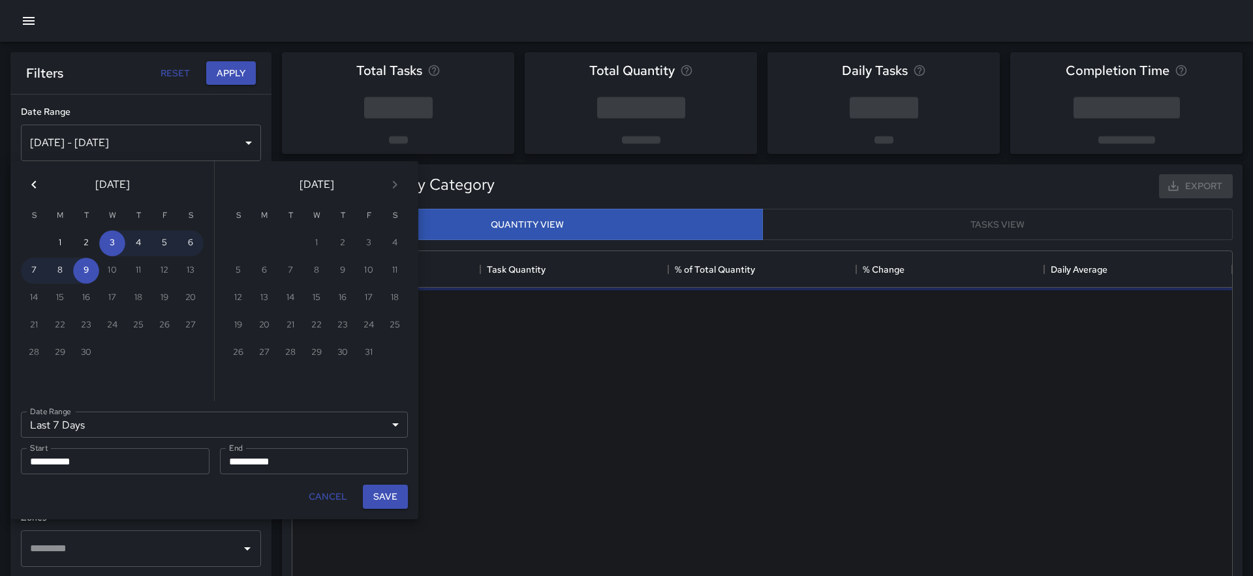
scroll to position [390, 940]
click at [37, 179] on icon "Previous month" at bounding box center [34, 185] width 16 height 16
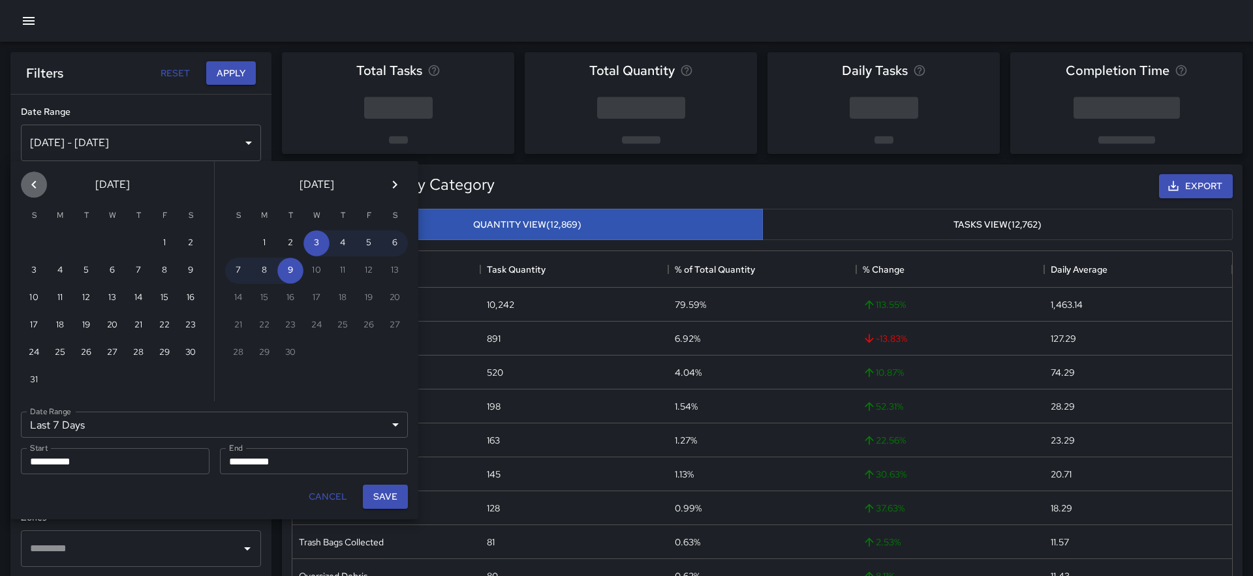
click at [37, 179] on icon "Previous month" at bounding box center [34, 185] width 16 height 16
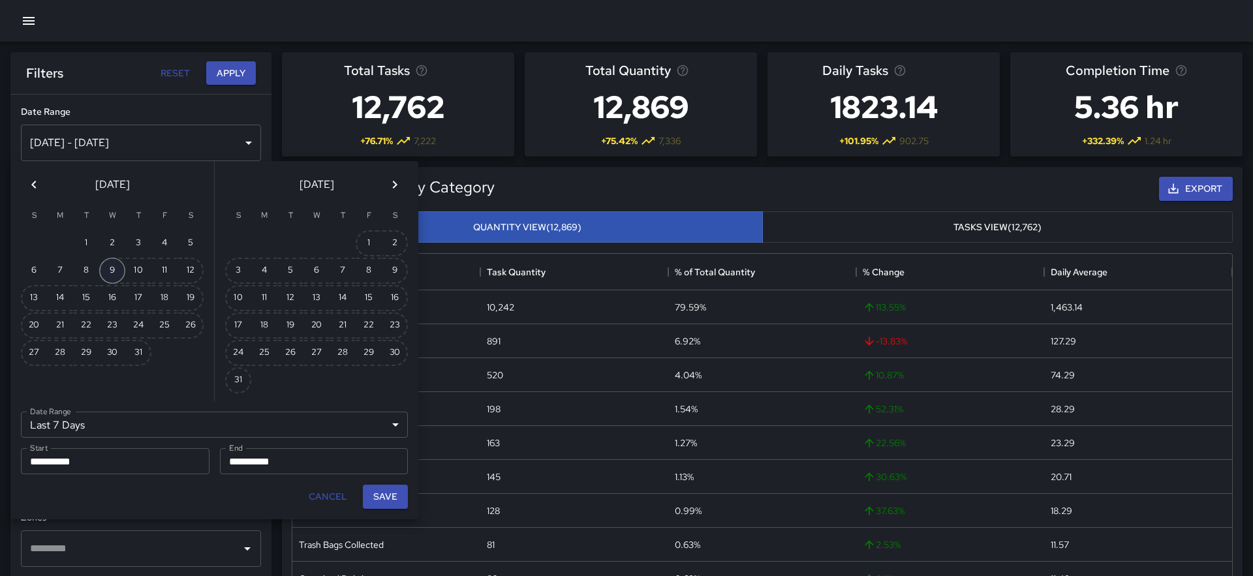
click at [108, 271] on button "9" at bounding box center [112, 271] width 26 height 26
type input "******"
type input "**********"
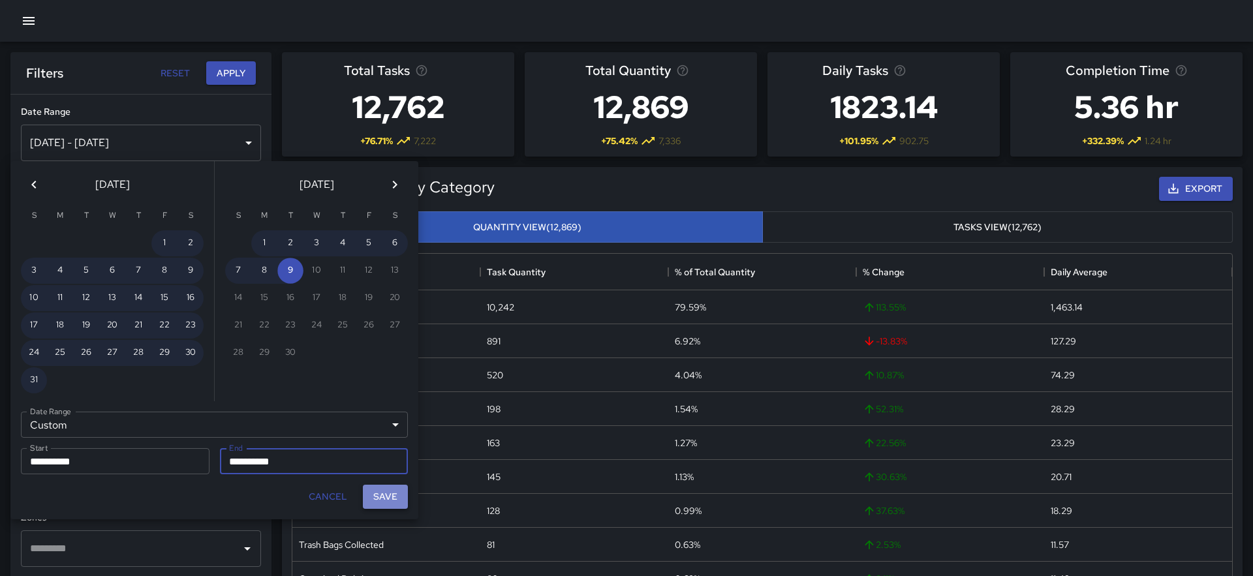
click at [379, 497] on button "Save" at bounding box center [385, 497] width 45 height 24
type input "**********"
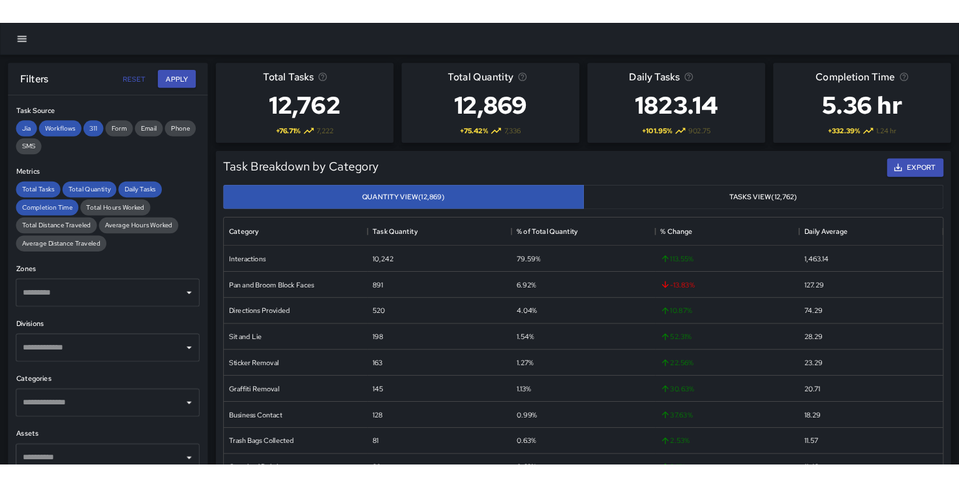
scroll to position [199, 0]
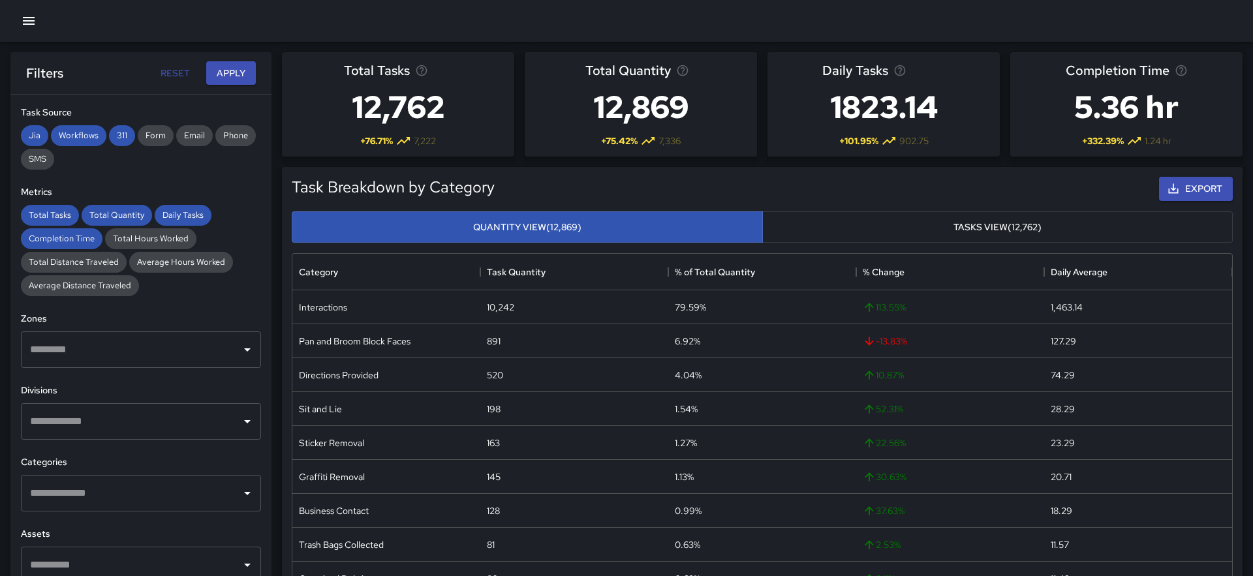
click at [207, 417] on input "text" at bounding box center [131, 421] width 209 height 25
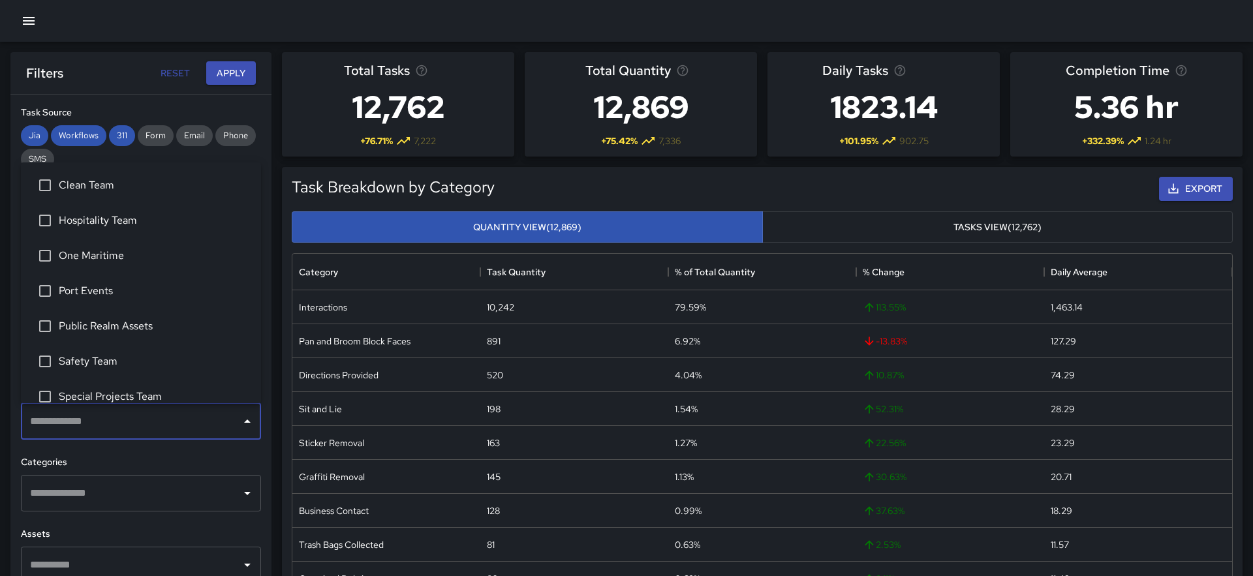
click at [219, 104] on div "**********" at bounding box center [140, 362] width 261 height 534
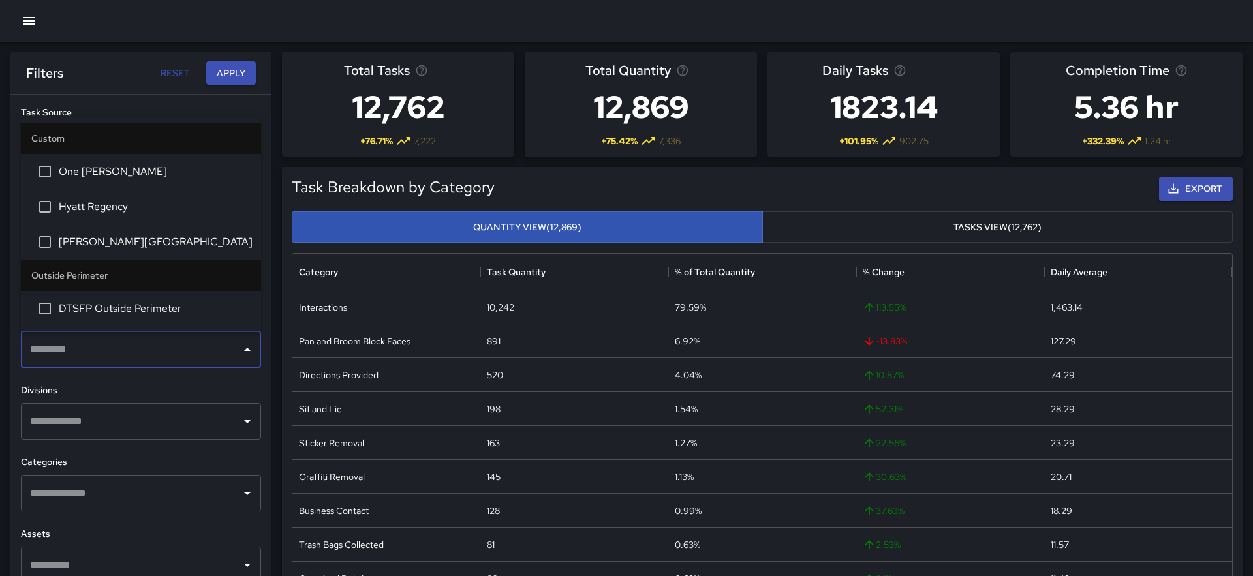
click at [131, 356] on input "text" at bounding box center [131, 349] width 209 height 25
click at [116, 247] on span "[PERSON_NAME][GEOGRAPHIC_DATA]" at bounding box center [155, 242] width 192 height 16
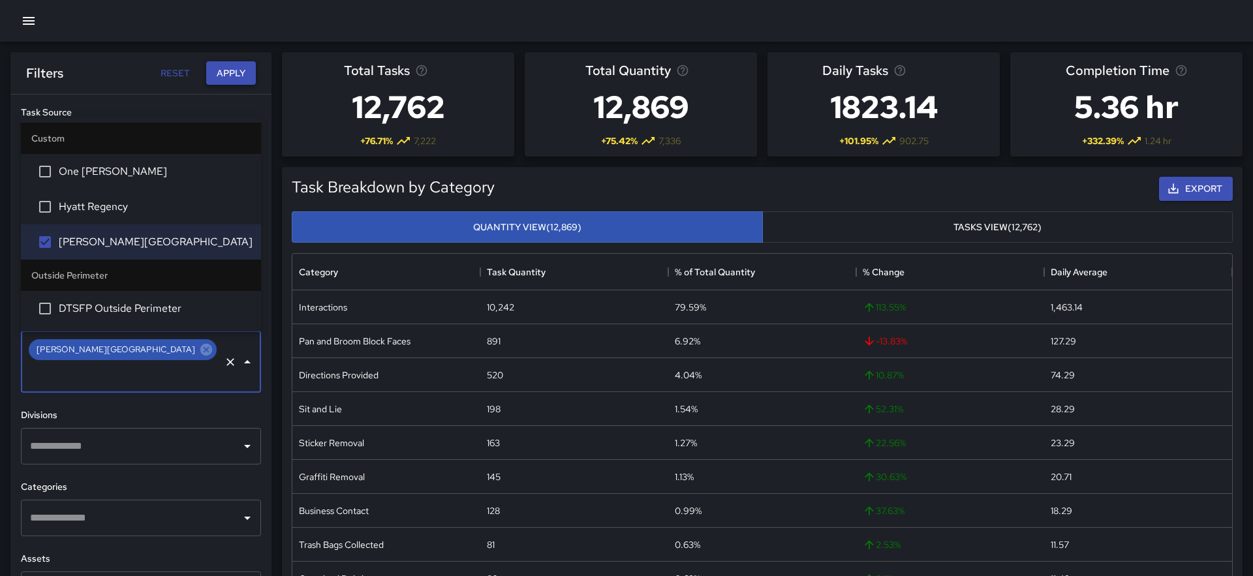
click at [237, 71] on button "Apply" at bounding box center [231, 73] width 50 height 24
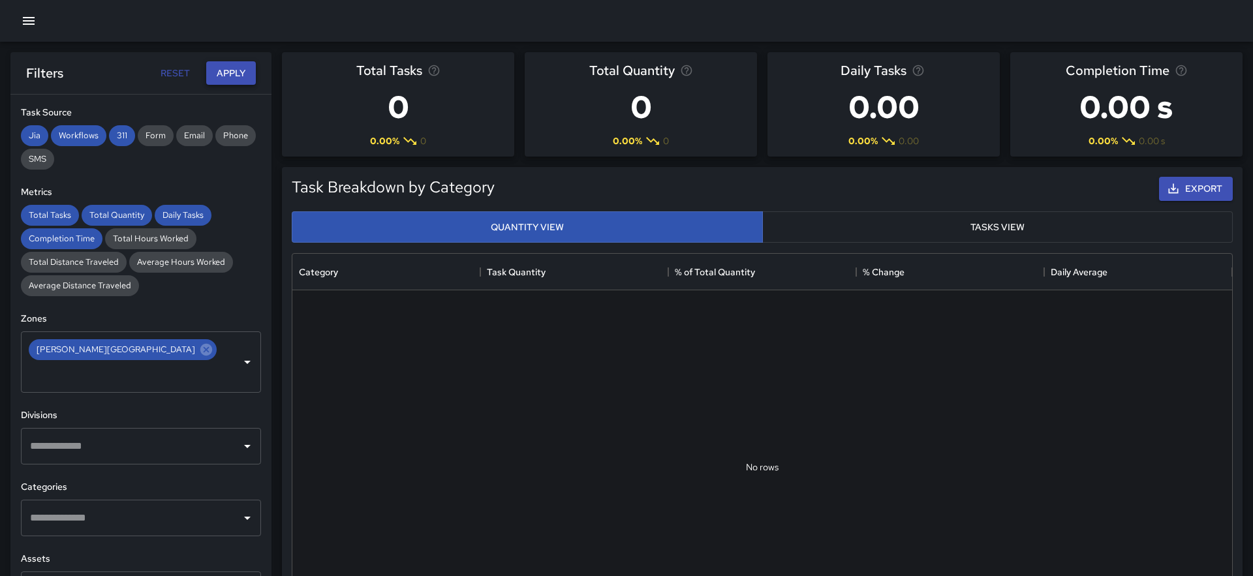
click at [232, 73] on button "Apply" at bounding box center [231, 73] width 50 height 24
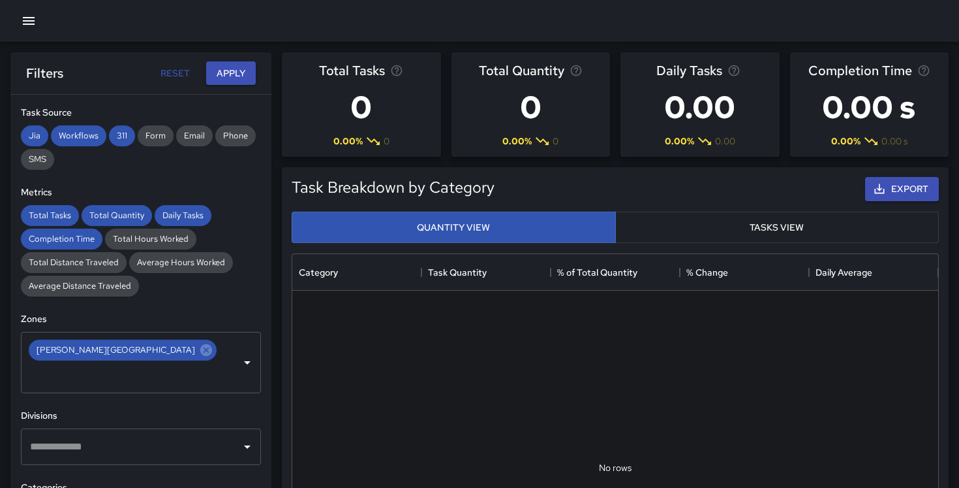
scroll to position [390, 646]
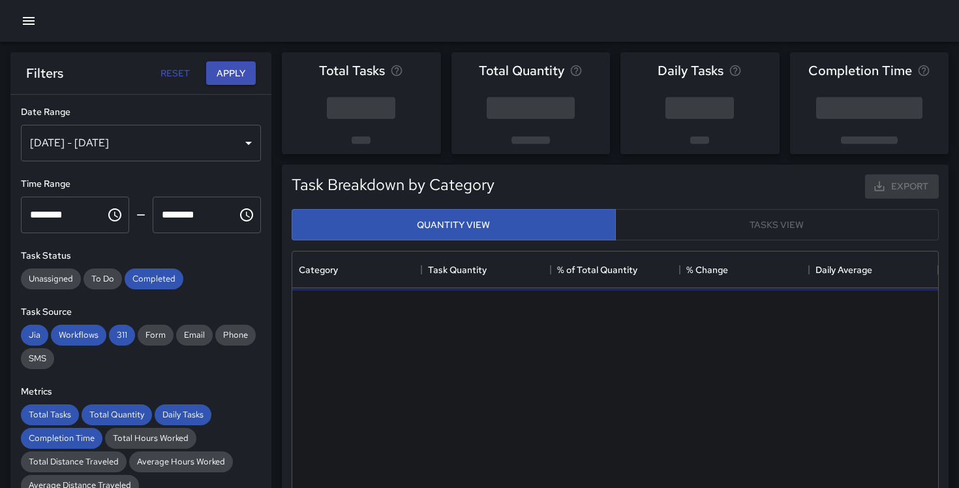
scroll to position [390, 646]
click at [244, 78] on button "Apply" at bounding box center [231, 73] width 50 height 24
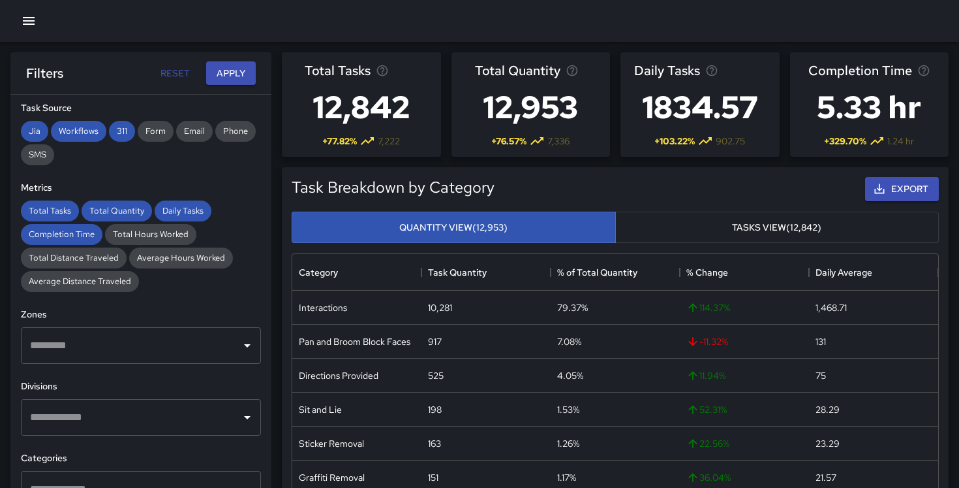
scroll to position [205, 0]
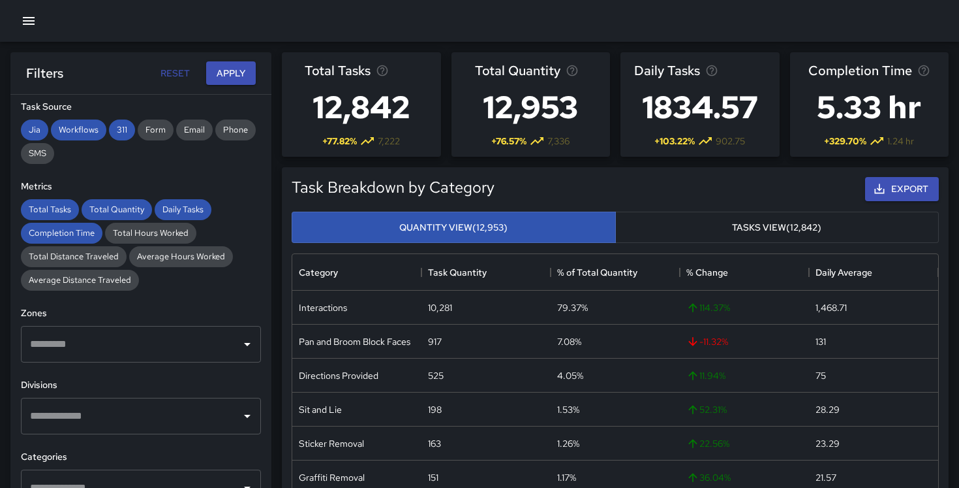
click at [163, 407] on input "text" at bounding box center [131, 415] width 209 height 25
click at [145, 103] on h6 "Task Source" at bounding box center [141, 107] width 240 height 14
click at [133, 358] on div "​" at bounding box center [141, 344] width 240 height 37
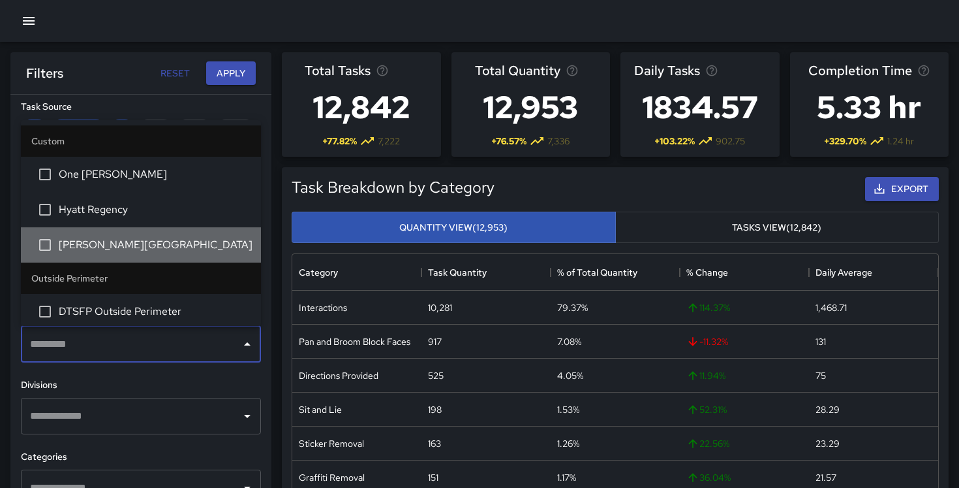
click at [115, 234] on li "[PERSON_NAME][GEOGRAPHIC_DATA]" at bounding box center [141, 244] width 240 height 35
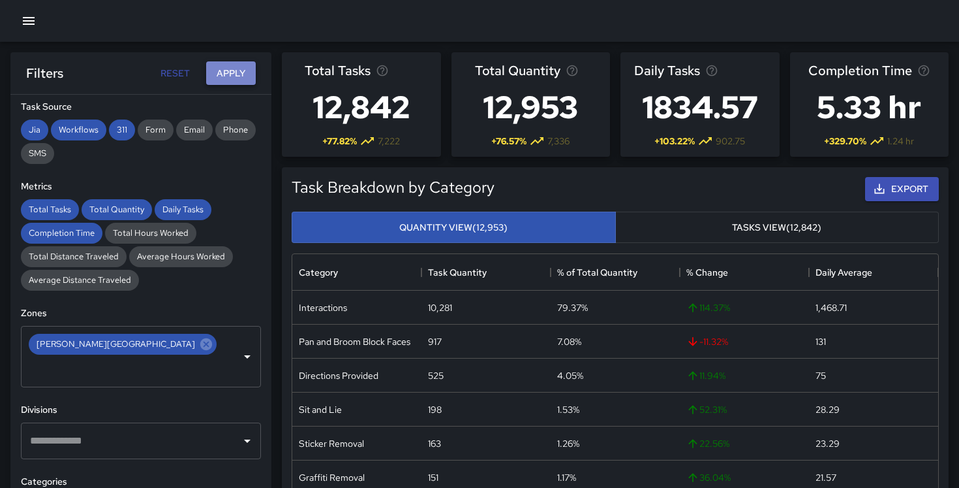
click at [228, 63] on button "Apply" at bounding box center [231, 73] width 50 height 24
